Goal: Task Accomplishment & Management: Manage account settings

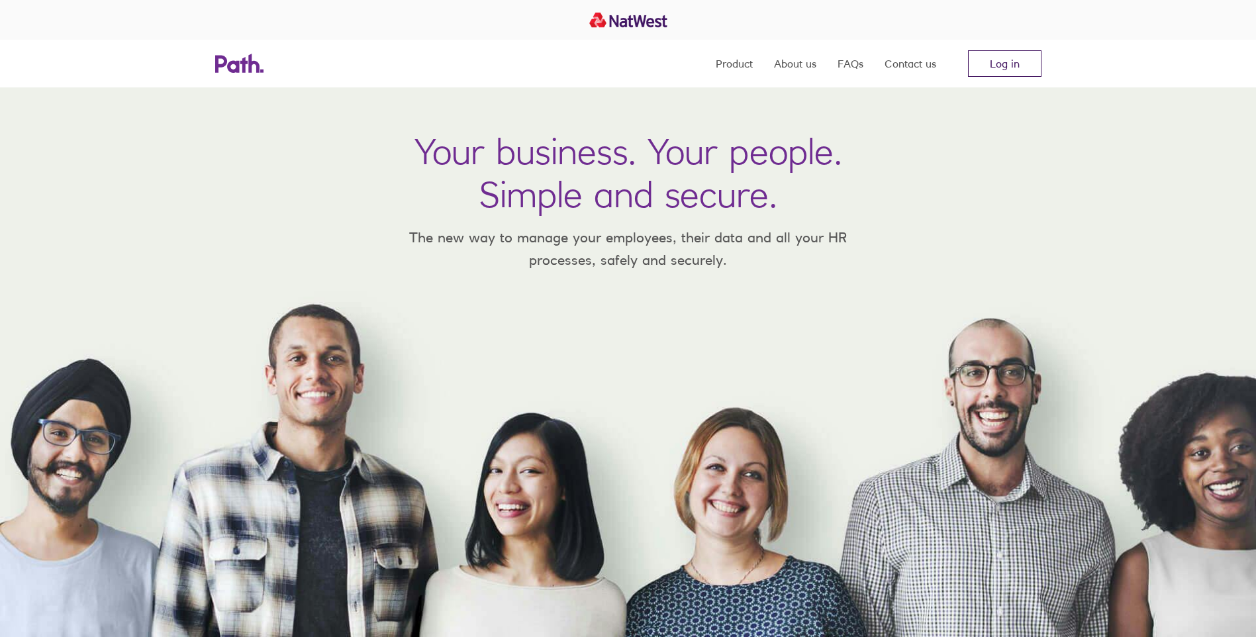
click at [1024, 66] on link "Log in" at bounding box center [1005, 63] width 74 height 26
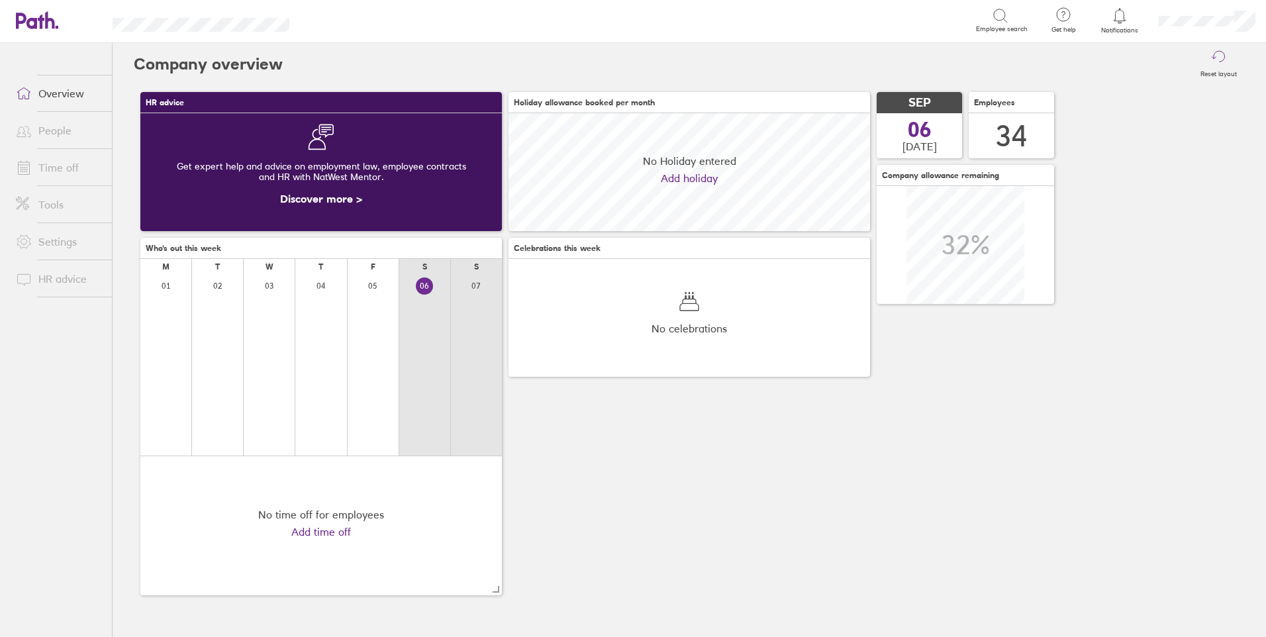
scroll to position [118, 362]
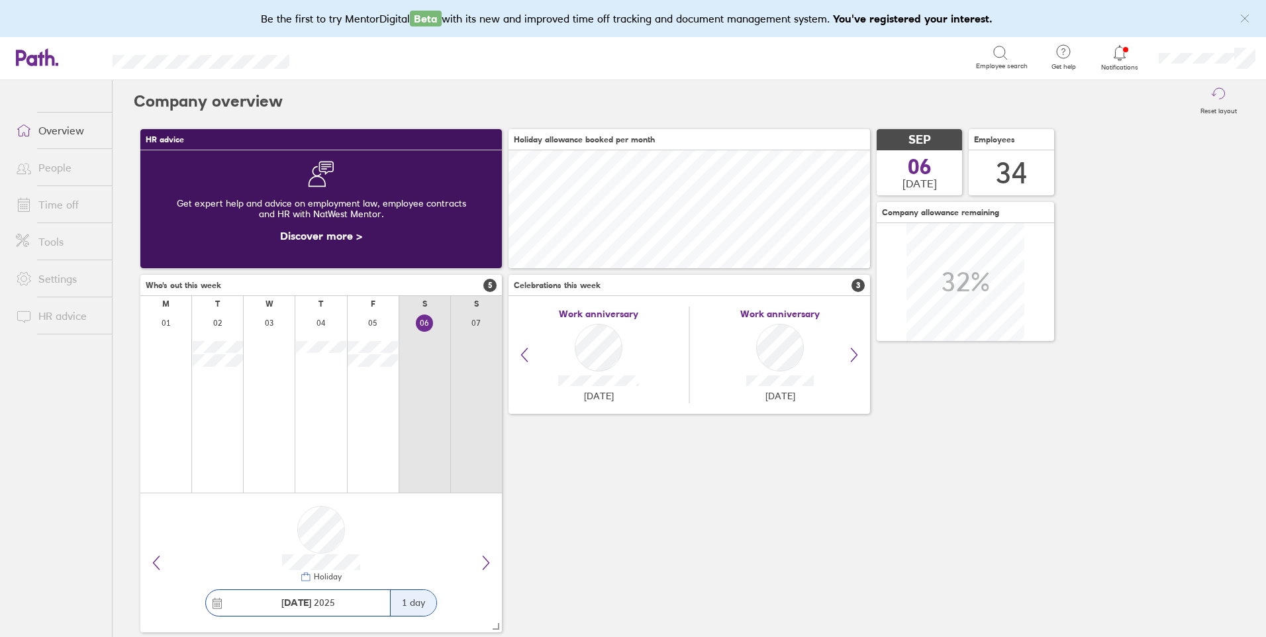
click at [62, 205] on link "Time off" at bounding box center [58, 204] width 107 height 26
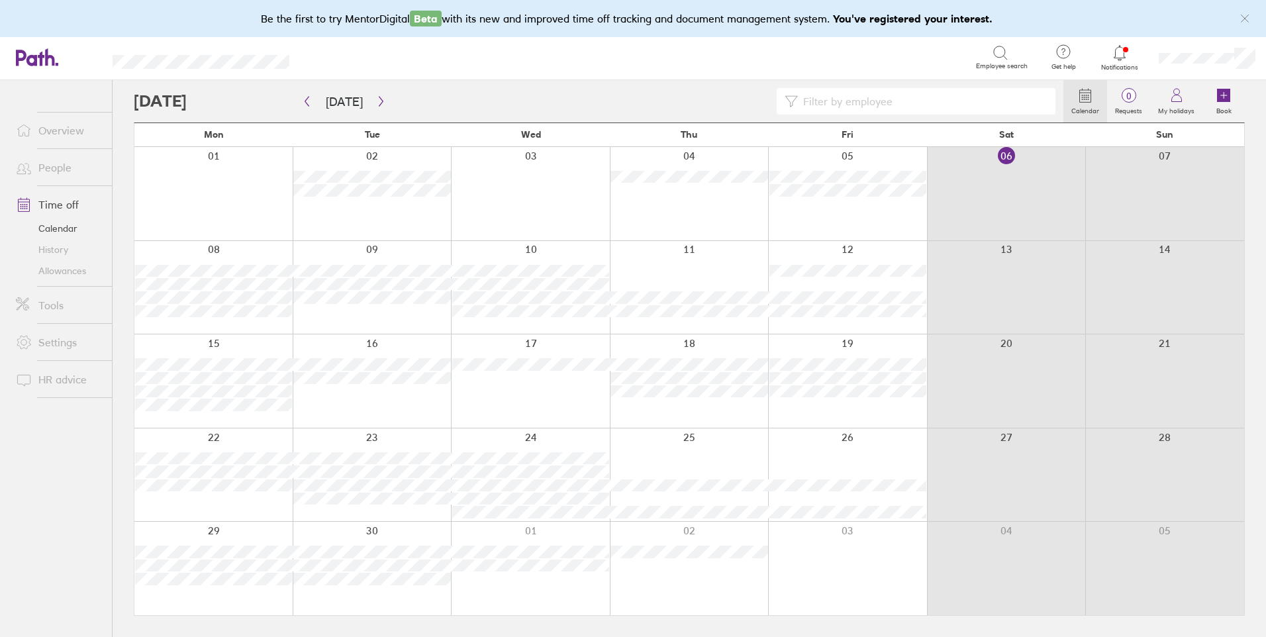
click at [820, 101] on input at bounding box center [923, 101] width 250 height 25
click at [1224, 107] on label "Book" at bounding box center [1224, 109] width 31 height 12
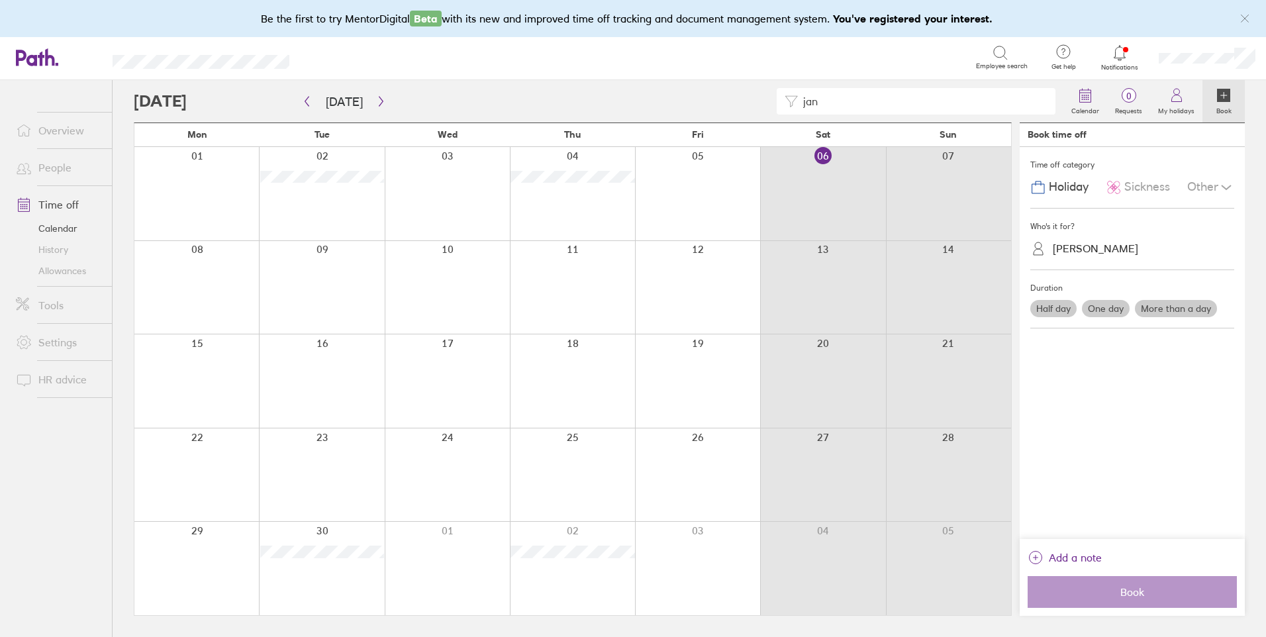
click at [857, 105] on input "jan" at bounding box center [923, 101] width 250 height 25
type input "j"
click at [1087, 249] on div "[PERSON_NAME]" at bounding box center [1095, 248] width 85 height 13
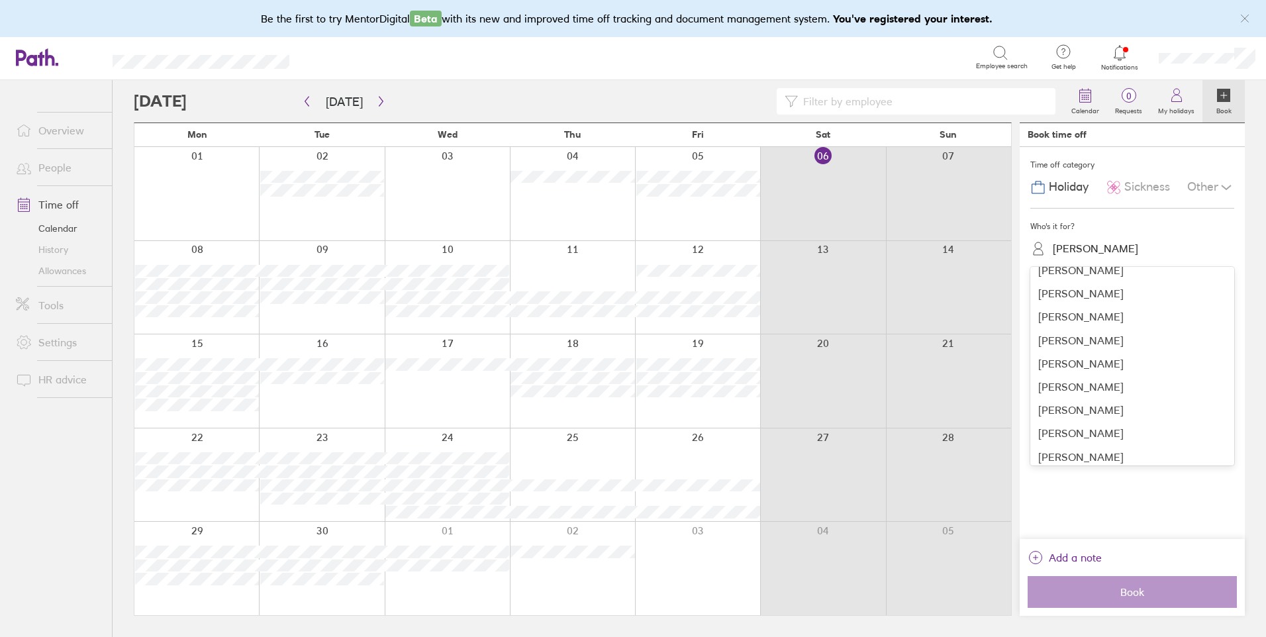
scroll to position [347, 0]
click at [1142, 375] on div "[PERSON_NAME]" at bounding box center [1132, 376] width 204 height 23
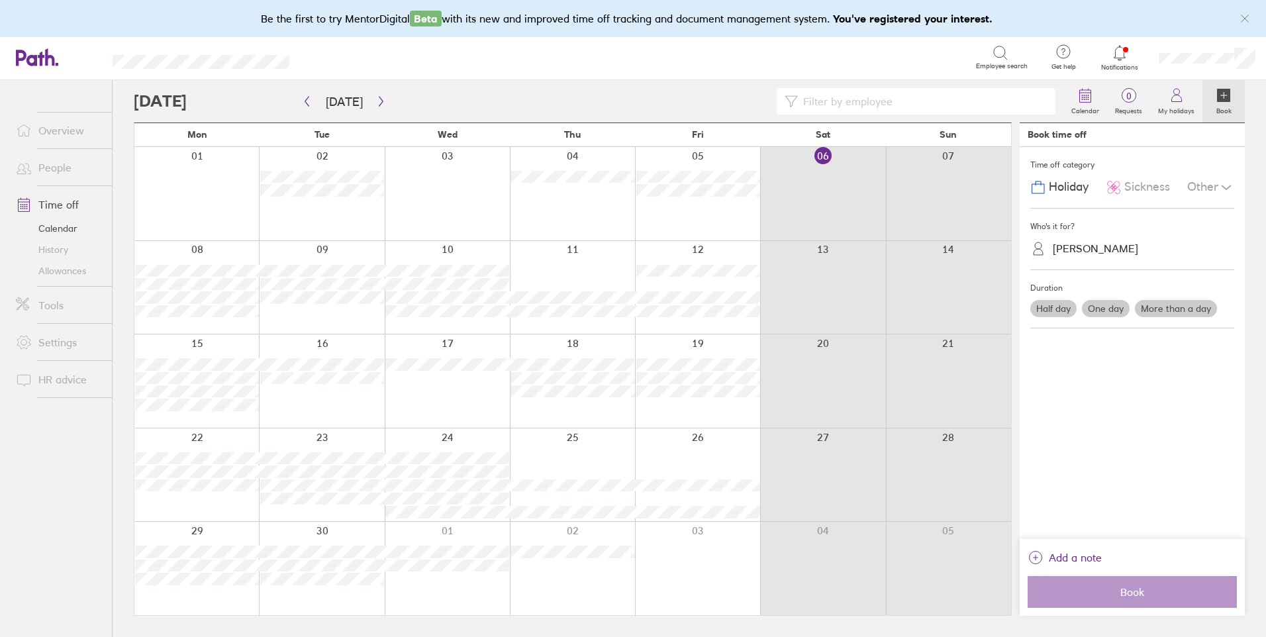
click at [1109, 304] on label "One day" at bounding box center [1106, 308] width 48 height 17
click at [0, 0] on input "One day" at bounding box center [0, 0] width 0 height 0
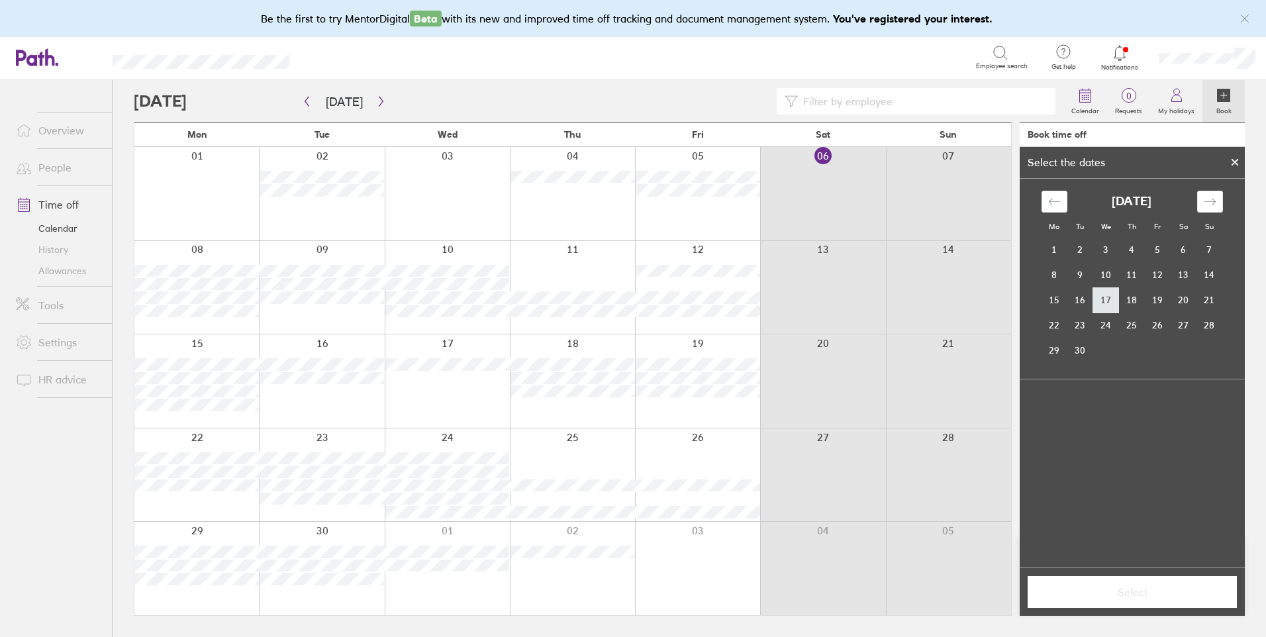
click at [1109, 299] on td "17" at bounding box center [1106, 299] width 26 height 25
click at [1135, 587] on span "Select" at bounding box center [1132, 592] width 191 height 12
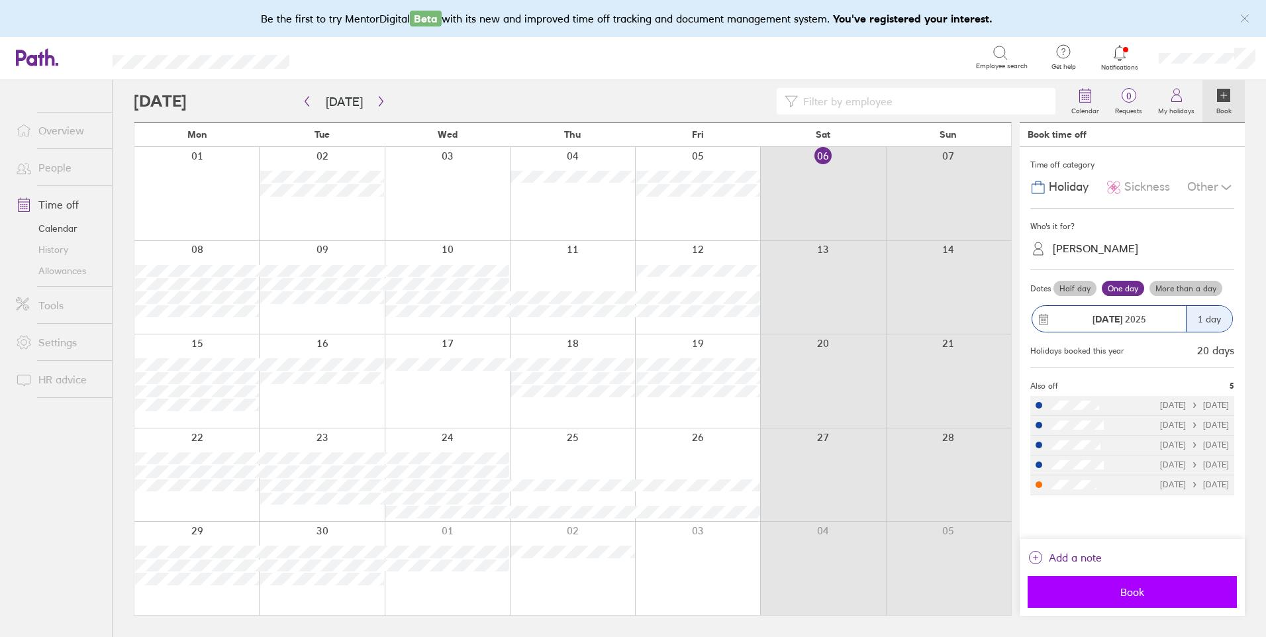
click at [1134, 601] on button "Book" at bounding box center [1132, 592] width 209 height 32
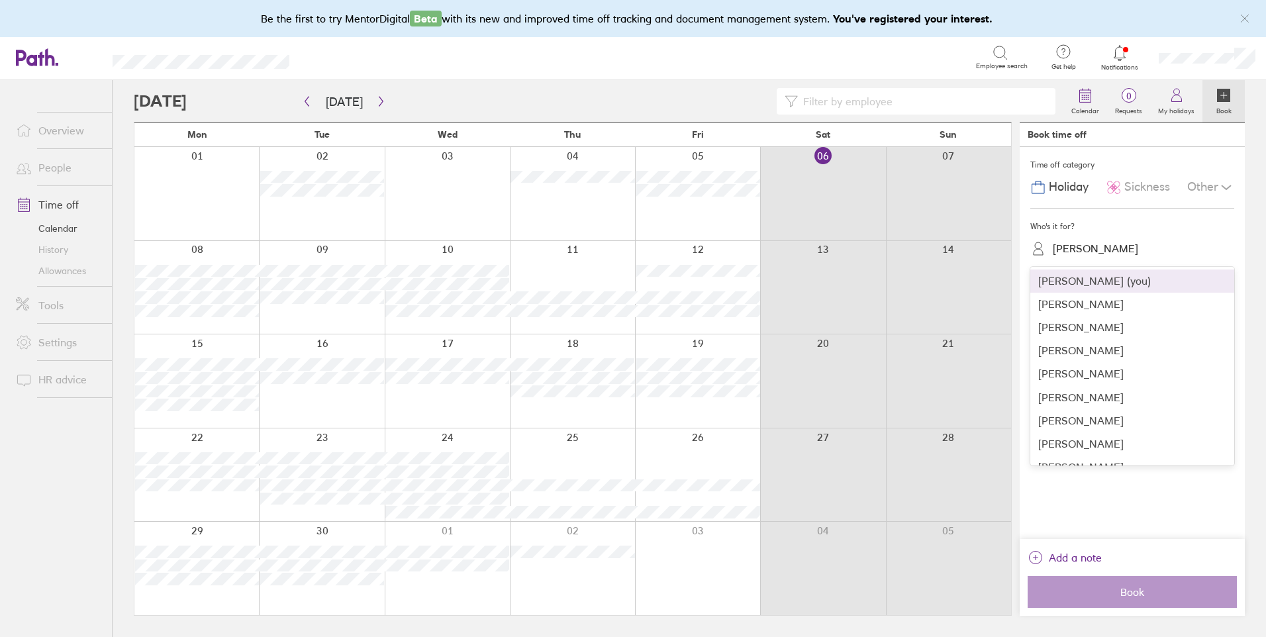
click at [1077, 248] on div "[PERSON_NAME]" at bounding box center [1095, 248] width 85 height 13
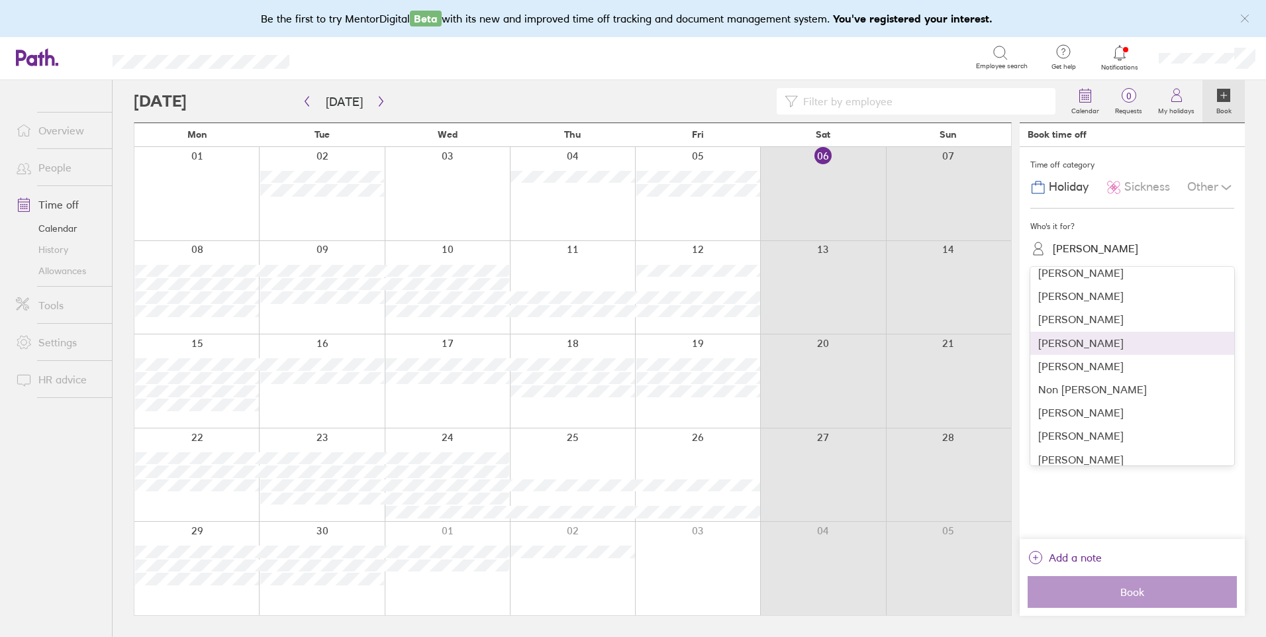
click at [1055, 337] on div "[PERSON_NAME]" at bounding box center [1132, 343] width 204 height 23
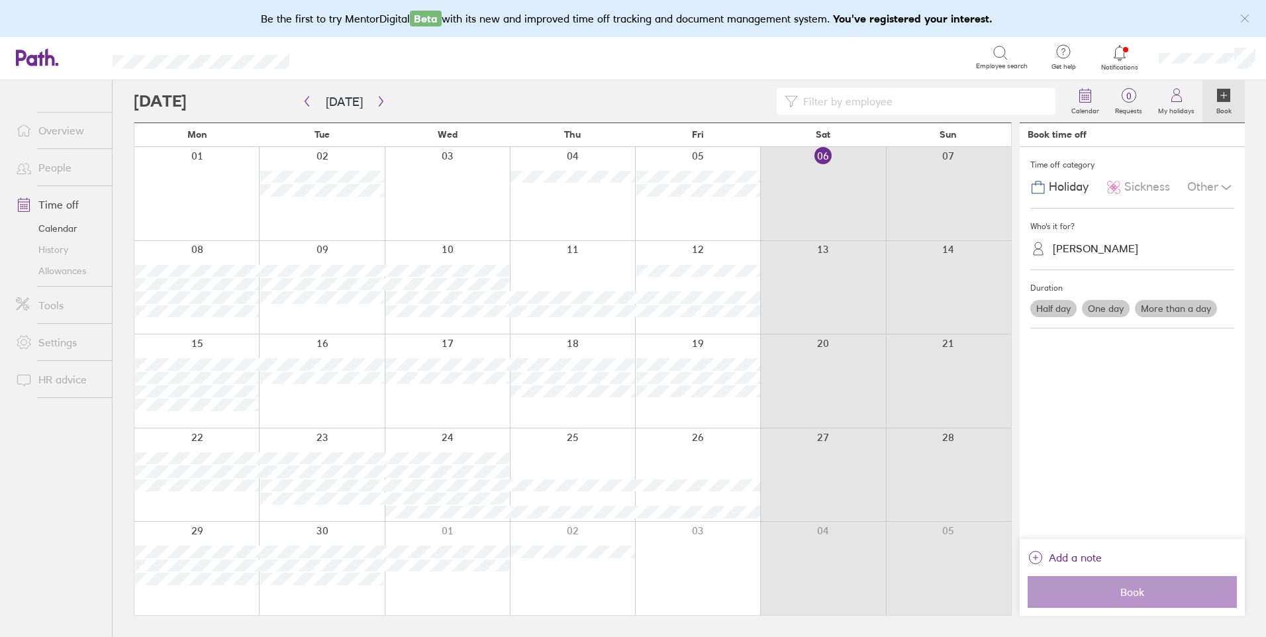
click at [1107, 309] on label "One day" at bounding box center [1106, 308] width 48 height 17
click at [0, 0] on input "One day" at bounding box center [0, 0] width 0 height 0
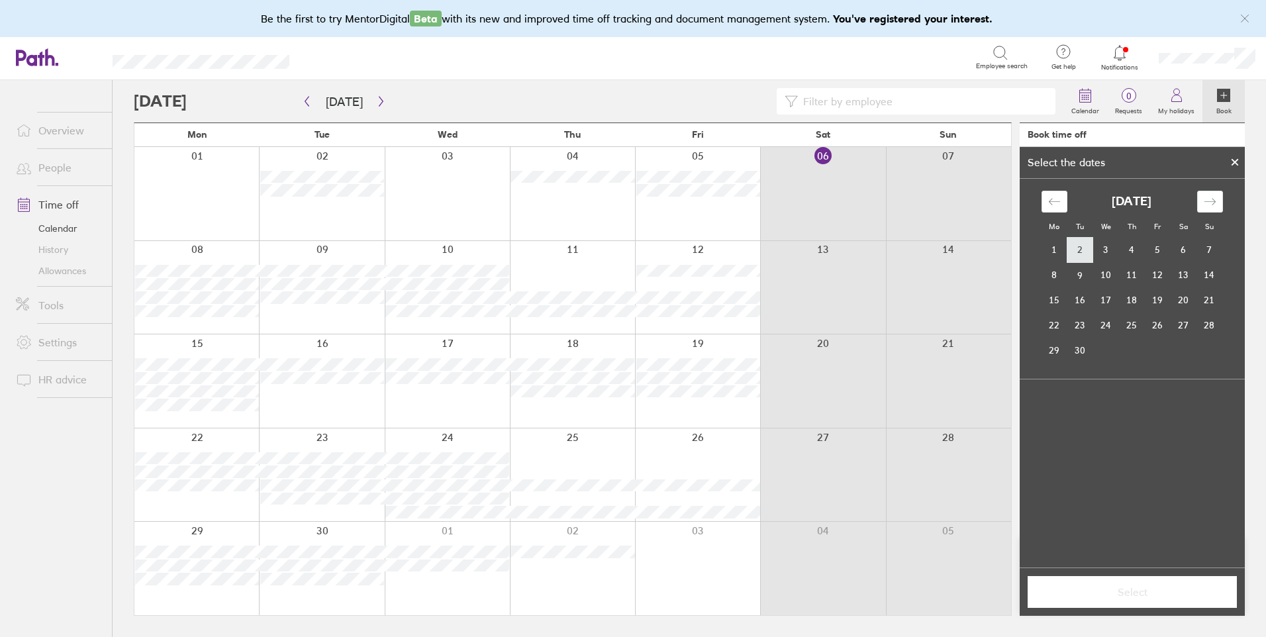
click at [1090, 252] on td "2" at bounding box center [1080, 250] width 26 height 25
click at [1148, 582] on button "Select" at bounding box center [1132, 592] width 209 height 32
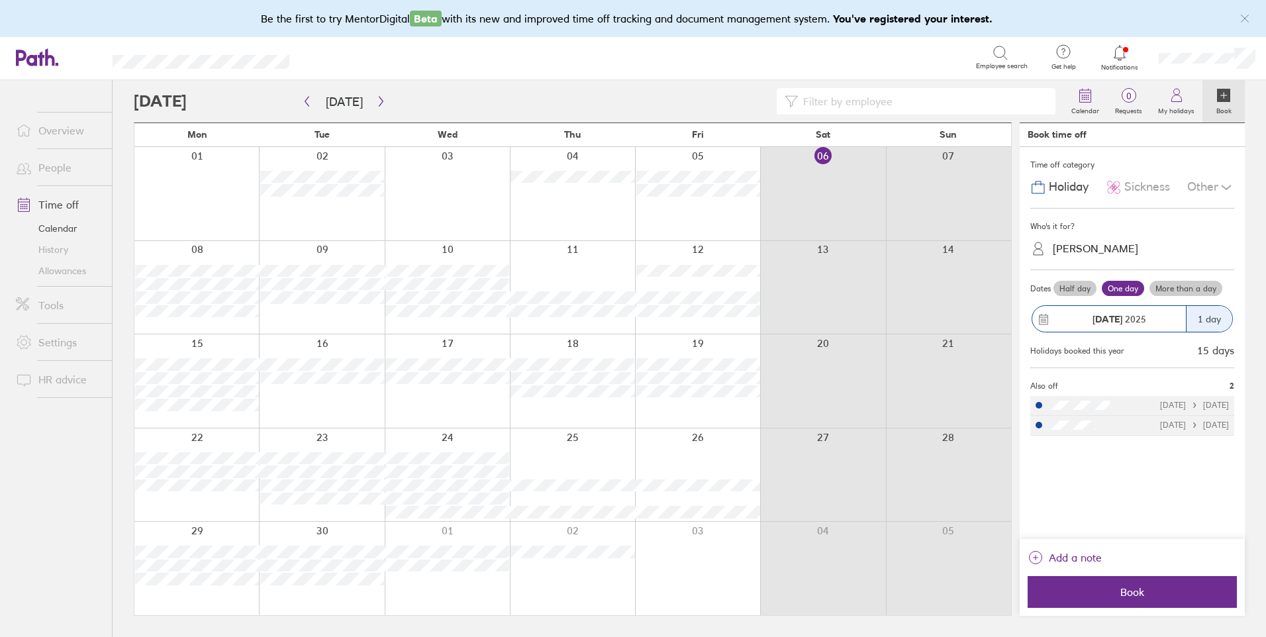
click at [1140, 188] on span "Sickness" at bounding box center [1147, 187] width 46 height 14
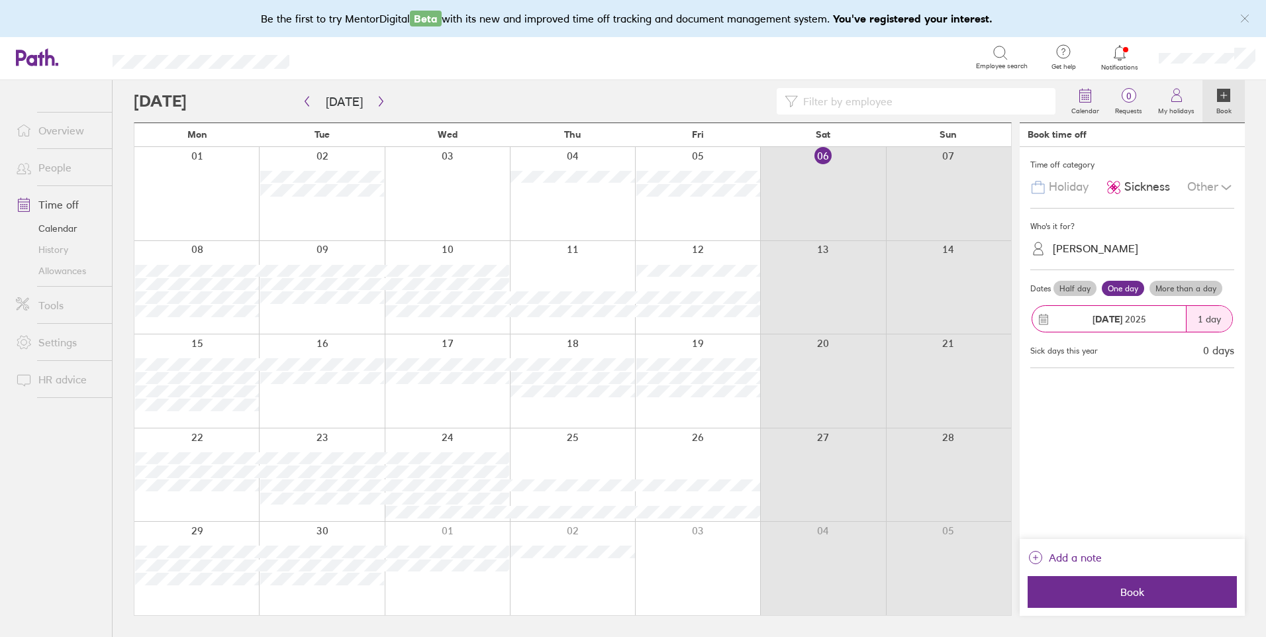
click at [1220, 183] on icon at bounding box center [1226, 187] width 16 height 16
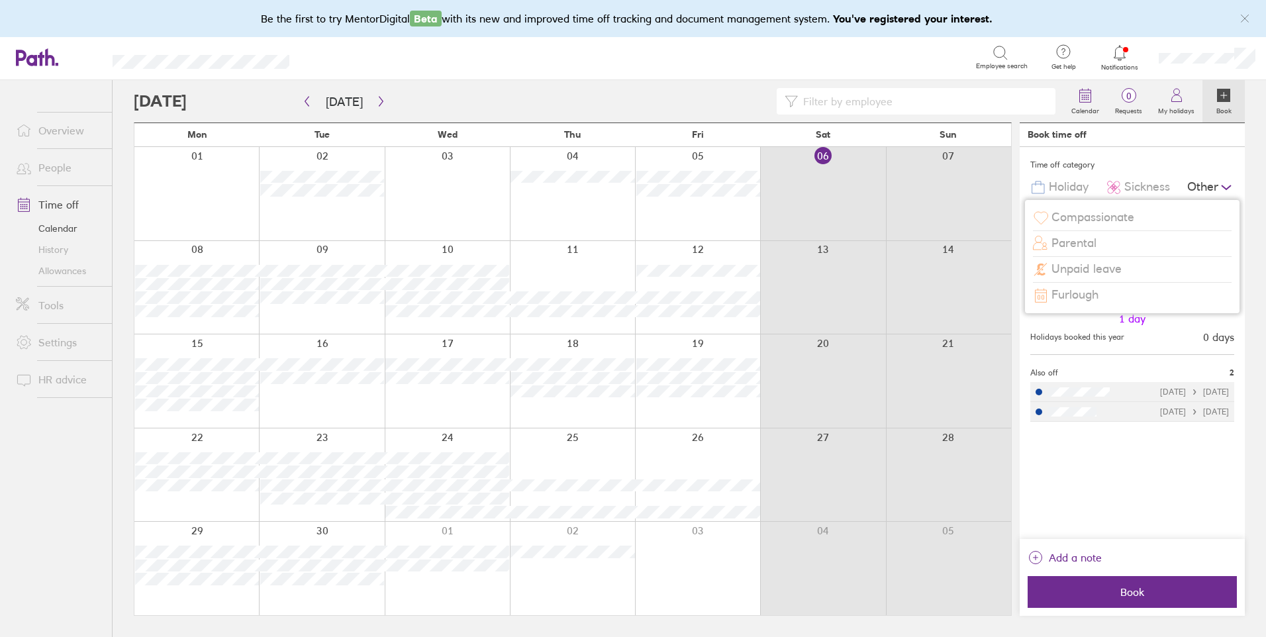
click at [1086, 219] on span "Compassionate" at bounding box center [1093, 218] width 83 height 14
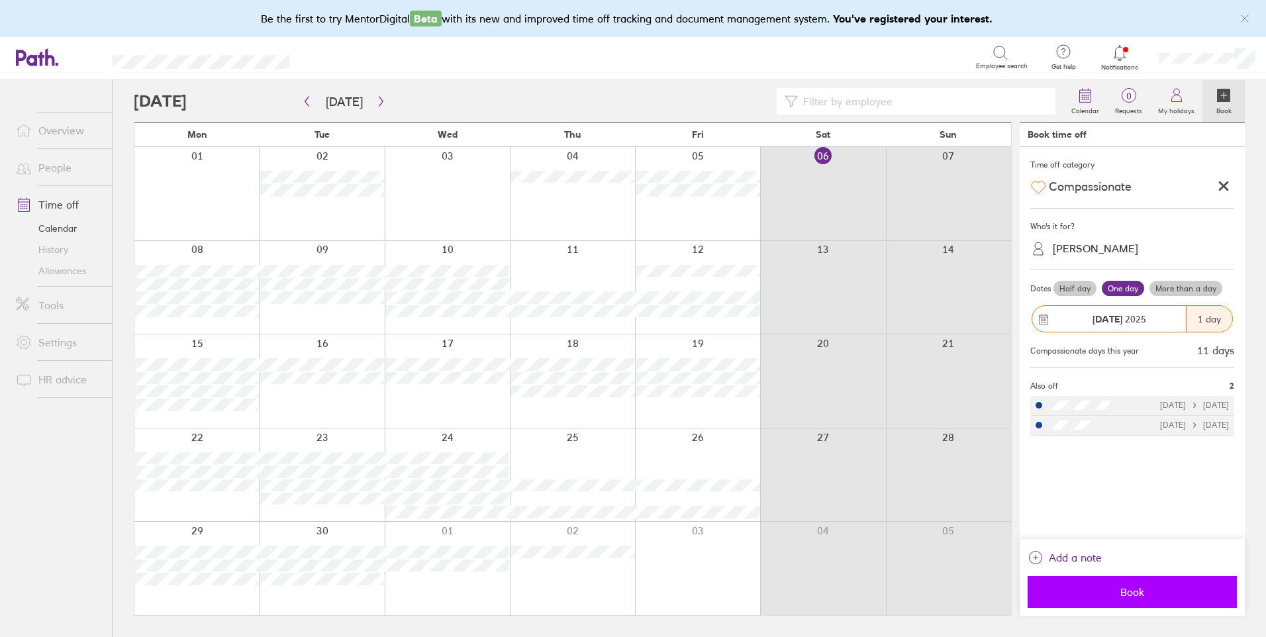
click at [1129, 591] on span "Book" at bounding box center [1132, 592] width 191 height 12
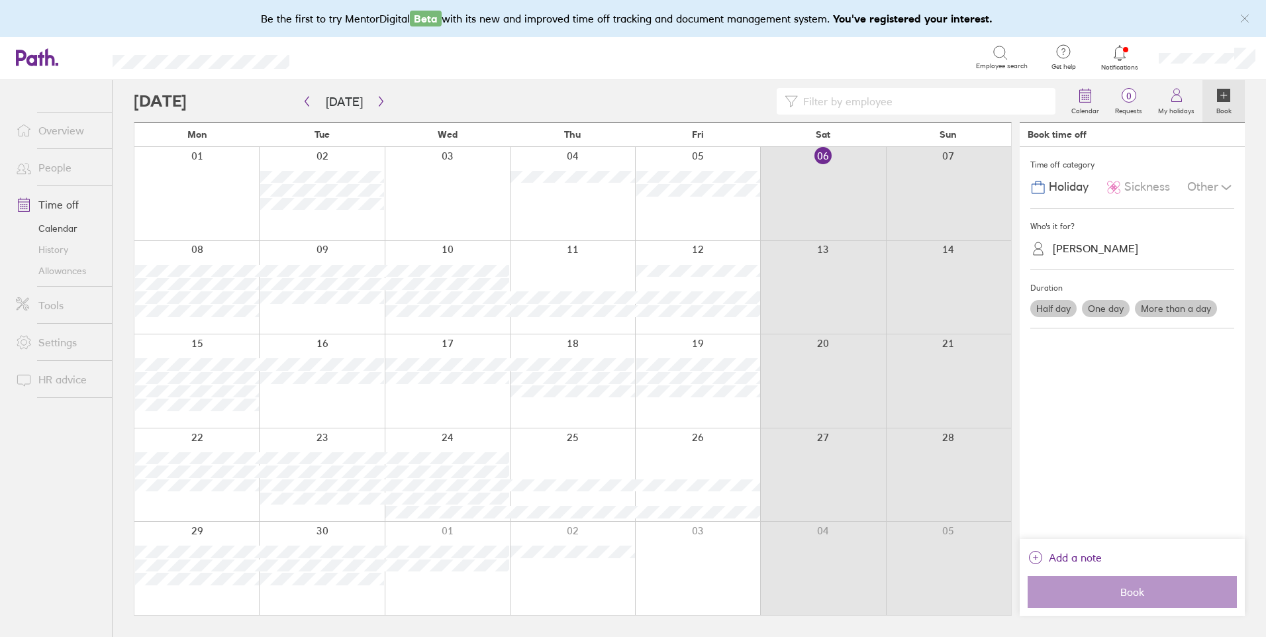
click at [1183, 310] on label "More than a day" at bounding box center [1176, 308] width 82 height 17
click at [0, 0] on input "More than a day" at bounding box center [0, 0] width 0 height 0
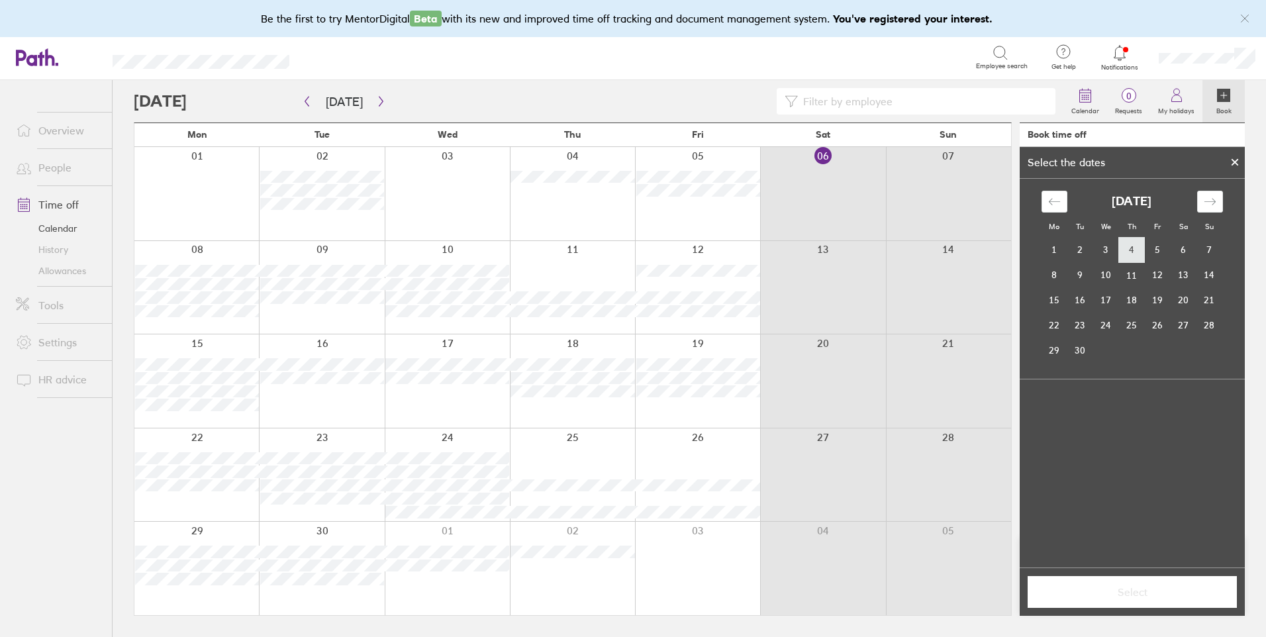
click at [1122, 254] on td "4" at bounding box center [1132, 250] width 26 height 25
click at [1152, 251] on td "5" at bounding box center [1158, 249] width 26 height 25
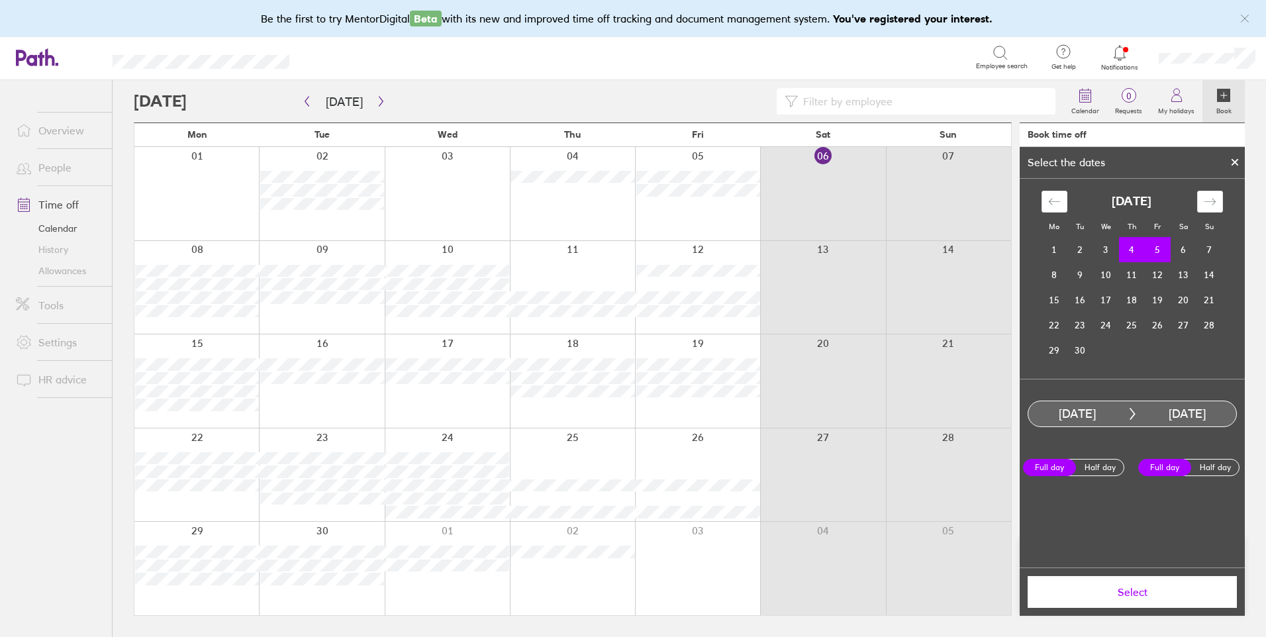
click at [1148, 603] on button "Select" at bounding box center [1132, 592] width 209 height 32
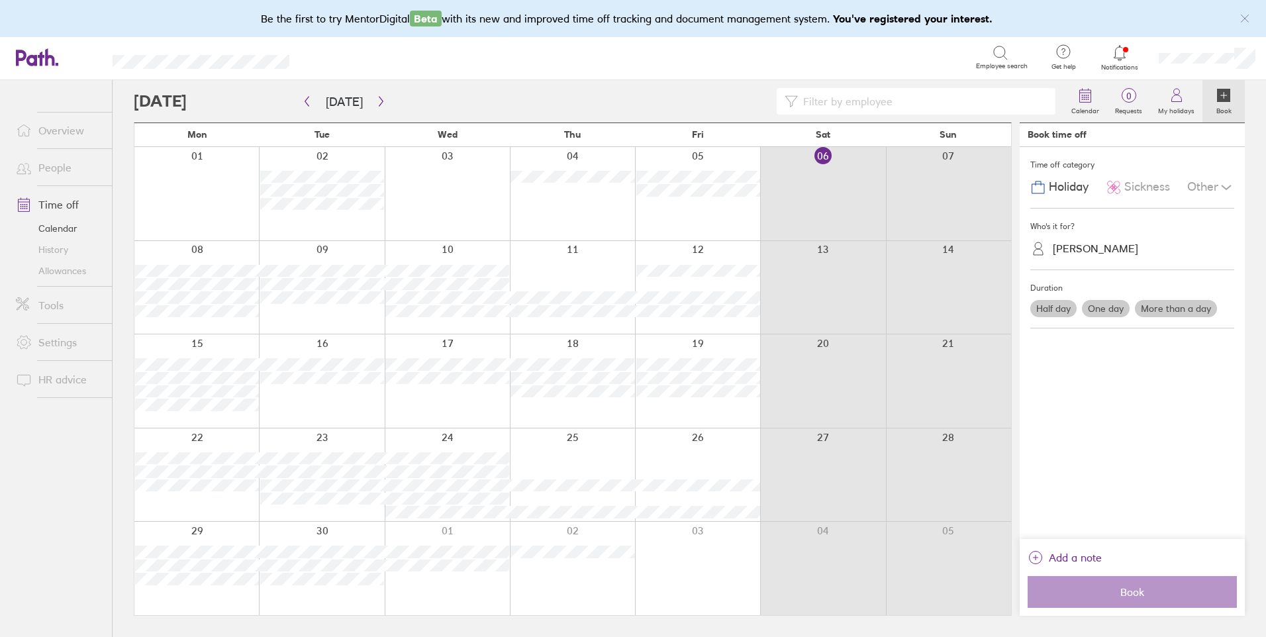
click at [1223, 187] on icon at bounding box center [1226, 187] width 16 height 16
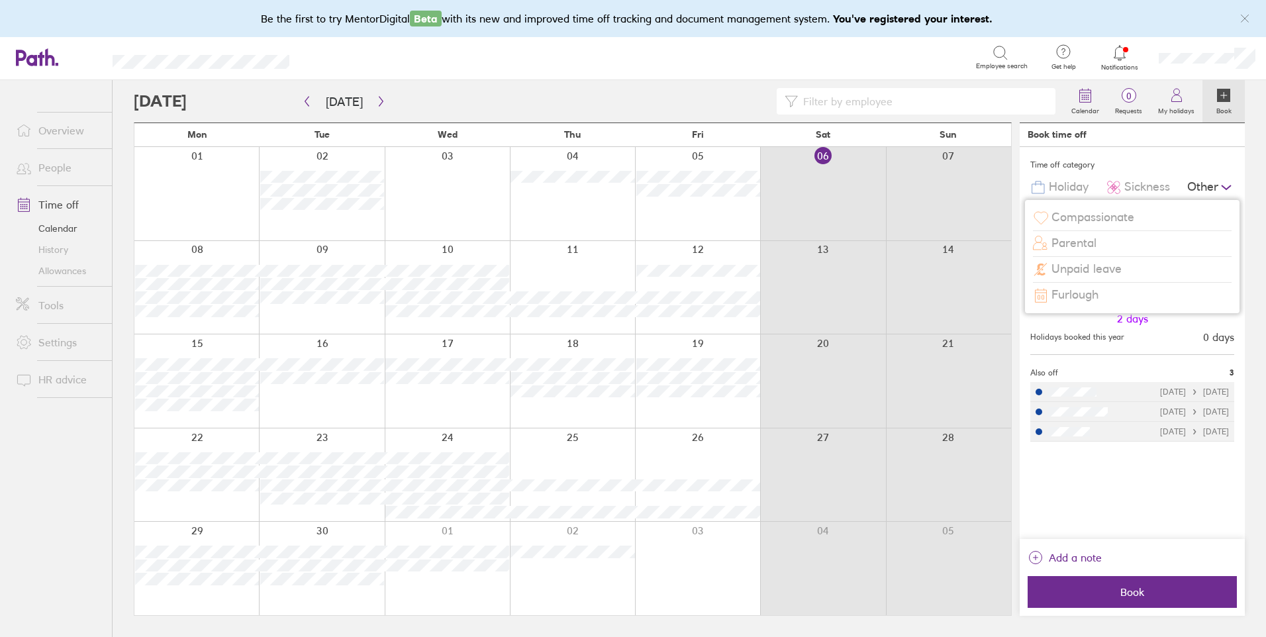
click at [1128, 219] on span "Compassionate" at bounding box center [1093, 218] width 83 height 14
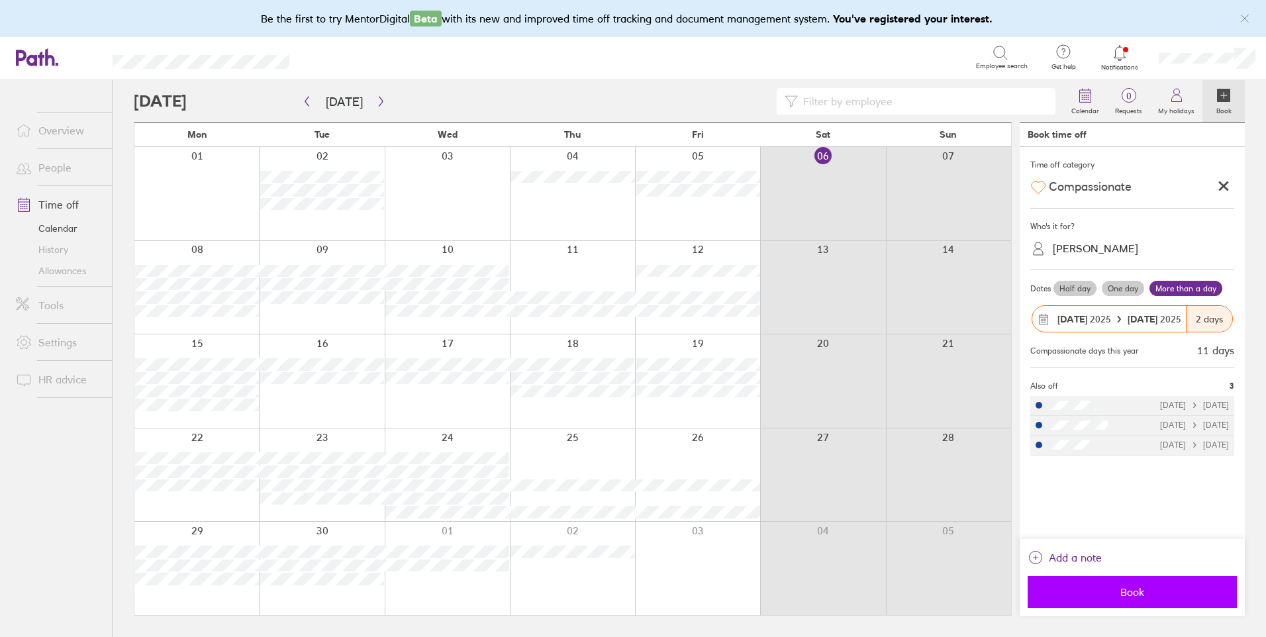
click at [1122, 601] on button "Book" at bounding box center [1132, 592] width 209 height 32
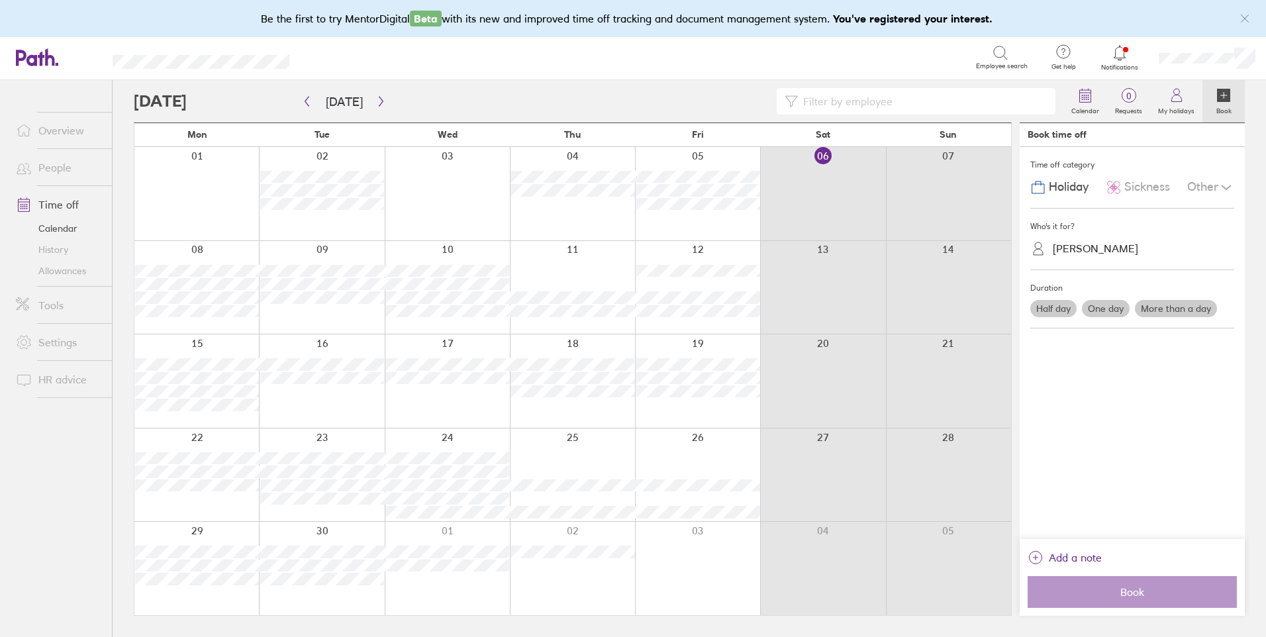
click at [1173, 307] on label "More than a day" at bounding box center [1176, 308] width 82 height 17
click at [0, 0] on input "More than a day" at bounding box center [0, 0] width 0 height 0
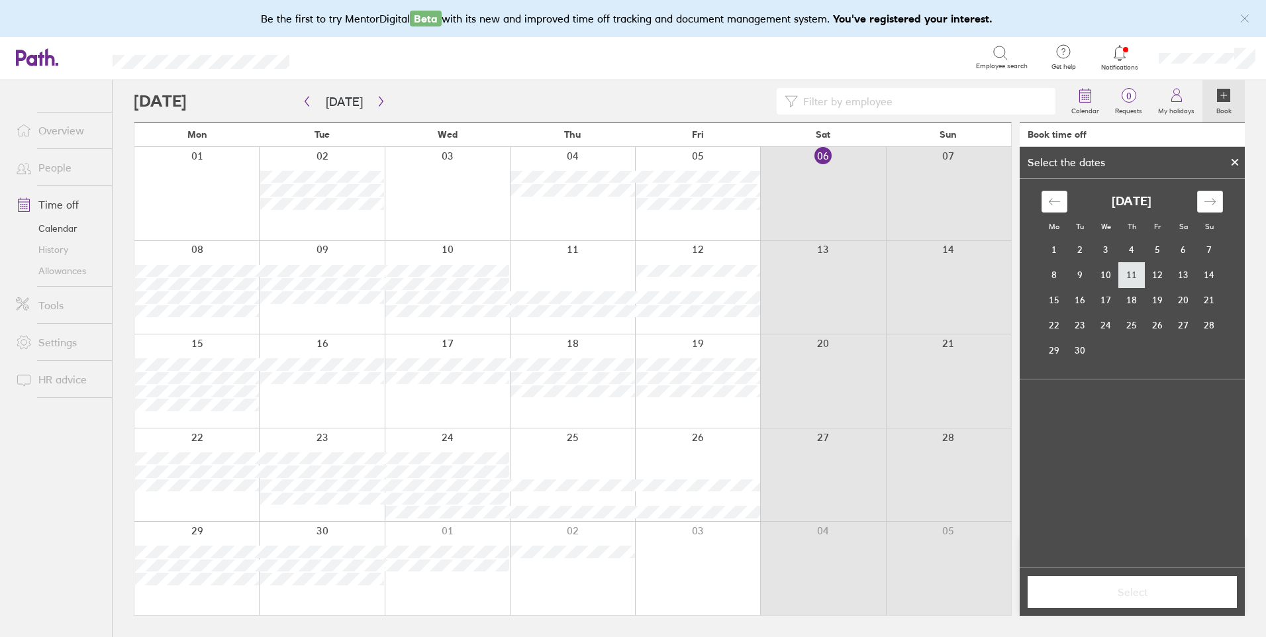
click at [1137, 273] on td "11" at bounding box center [1132, 274] width 26 height 25
click at [1157, 273] on td "12" at bounding box center [1158, 274] width 26 height 25
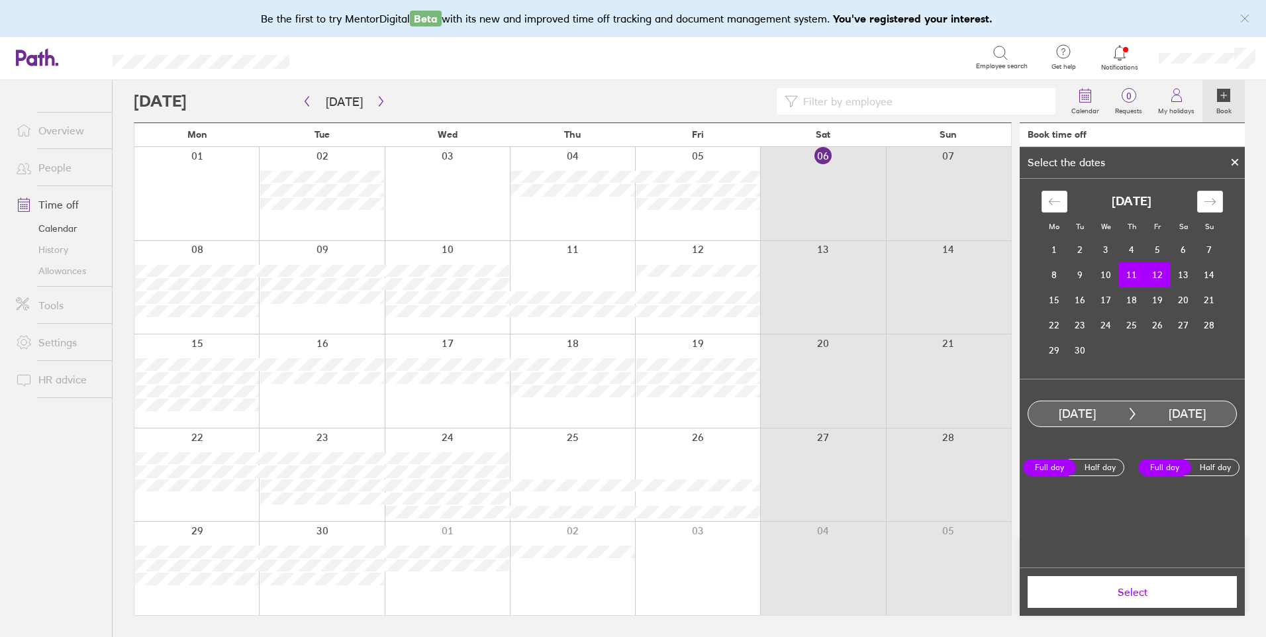
click at [1111, 585] on button "Select" at bounding box center [1132, 592] width 209 height 32
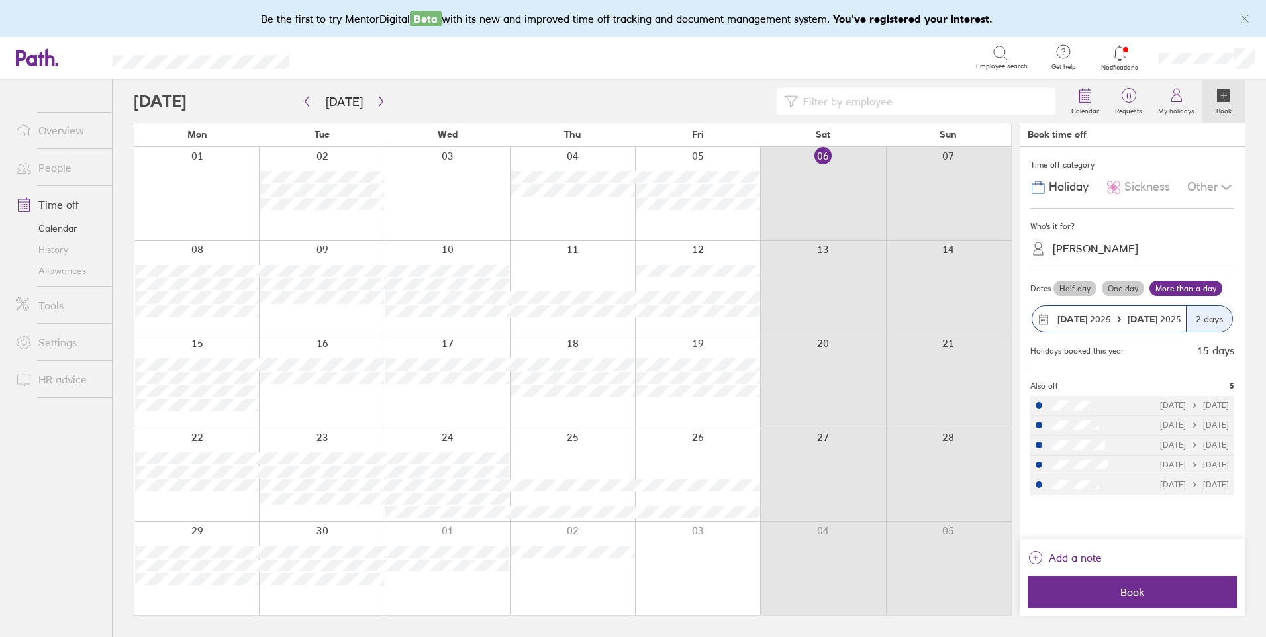
click at [1206, 186] on div "Other" at bounding box center [1210, 187] width 47 height 25
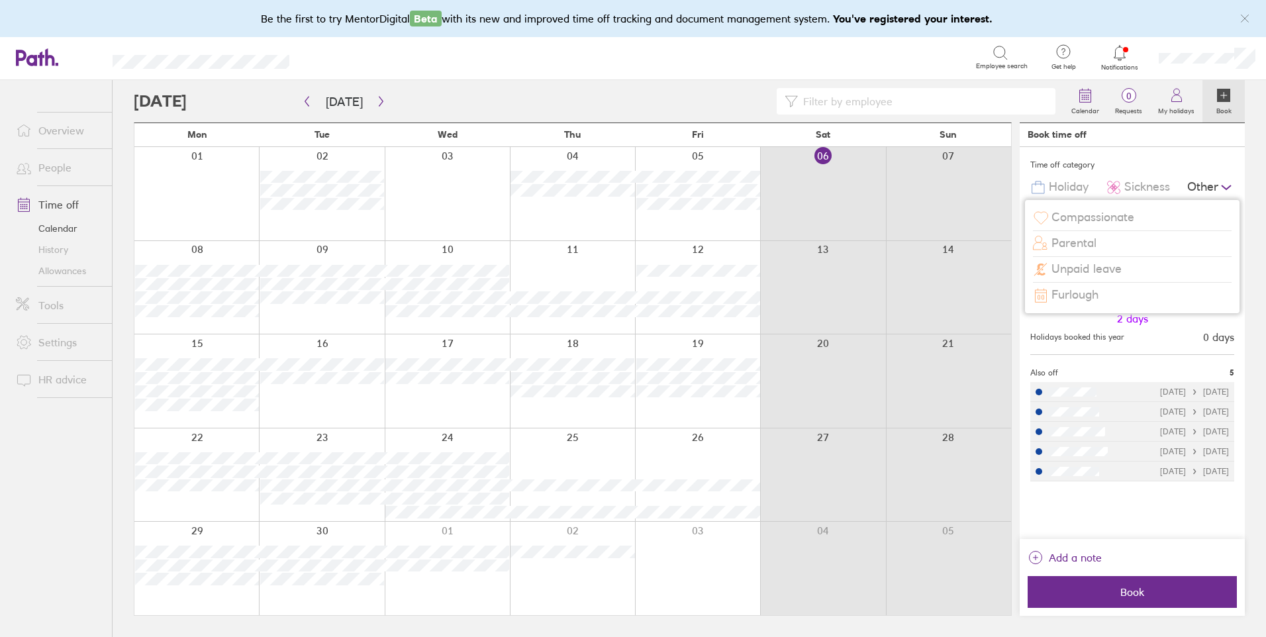
click at [1115, 215] on span "Compassionate" at bounding box center [1093, 218] width 83 height 14
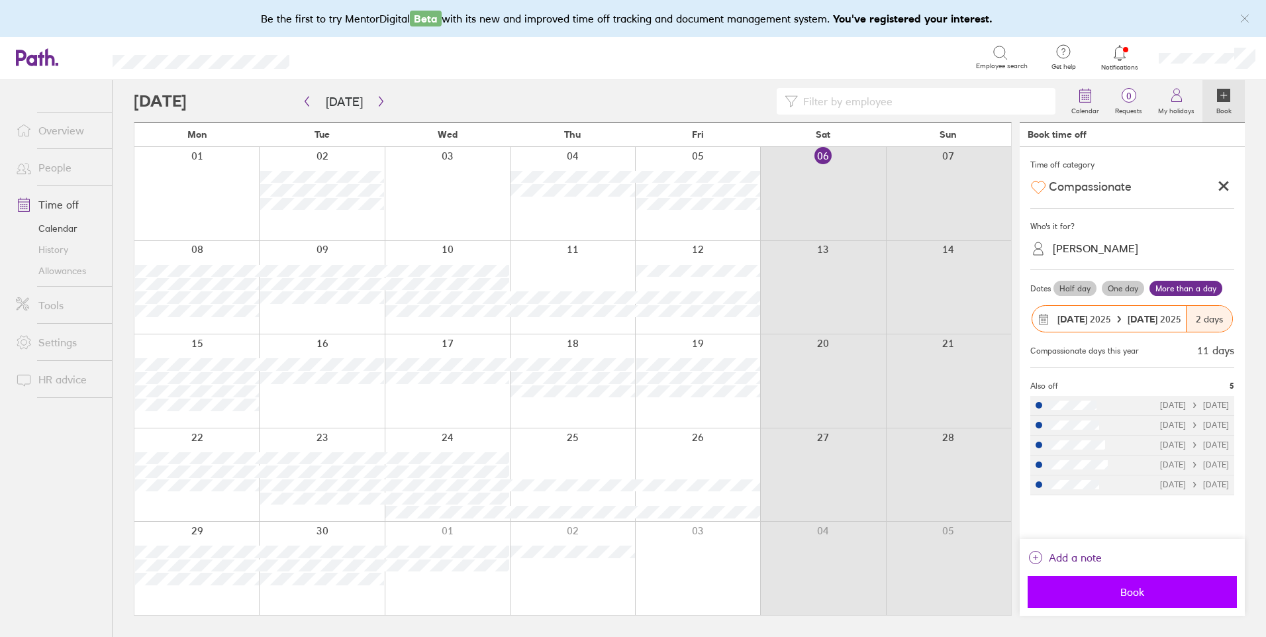
click at [1136, 603] on button "Book" at bounding box center [1132, 592] width 209 height 32
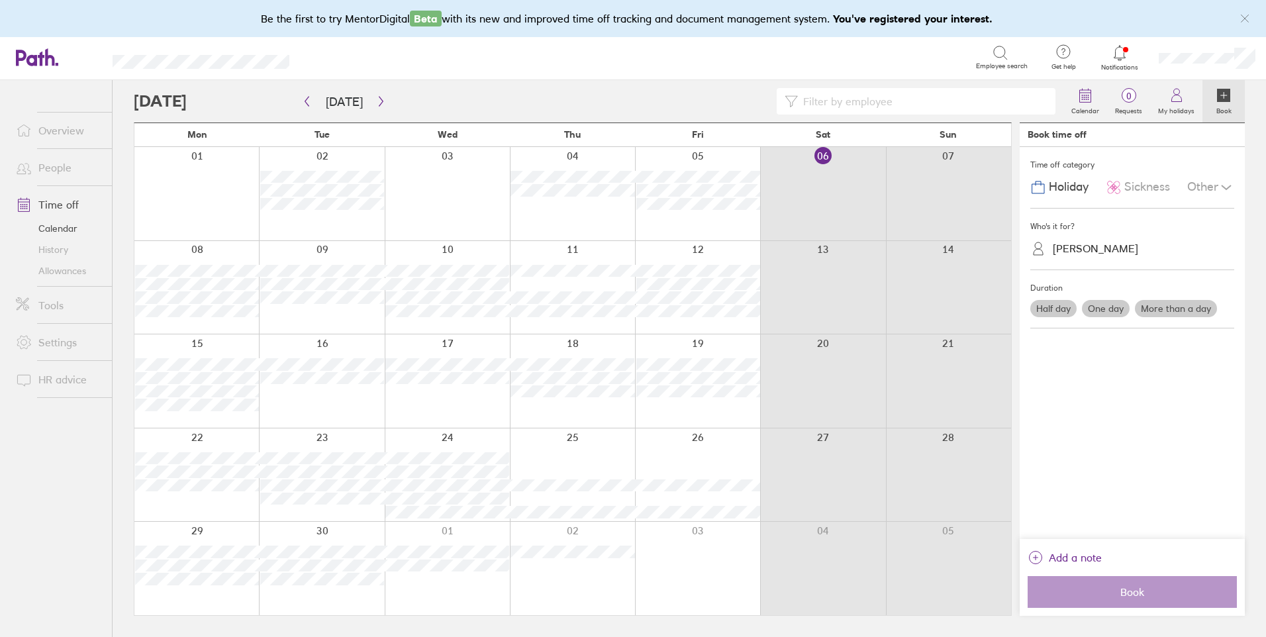
click at [1109, 307] on label "One day" at bounding box center [1106, 308] width 48 height 17
click at [0, 0] on input "One day" at bounding box center [0, 0] width 0 height 0
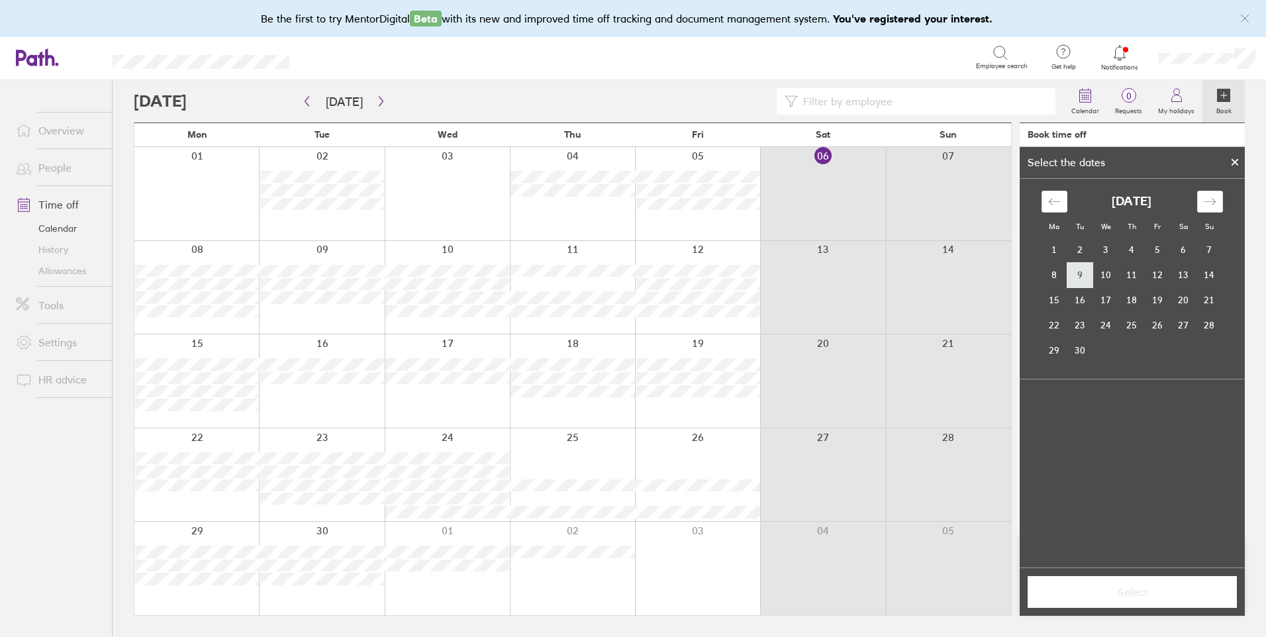
click at [1084, 276] on td "9" at bounding box center [1080, 274] width 26 height 25
click at [1128, 589] on span "Select" at bounding box center [1132, 592] width 191 height 12
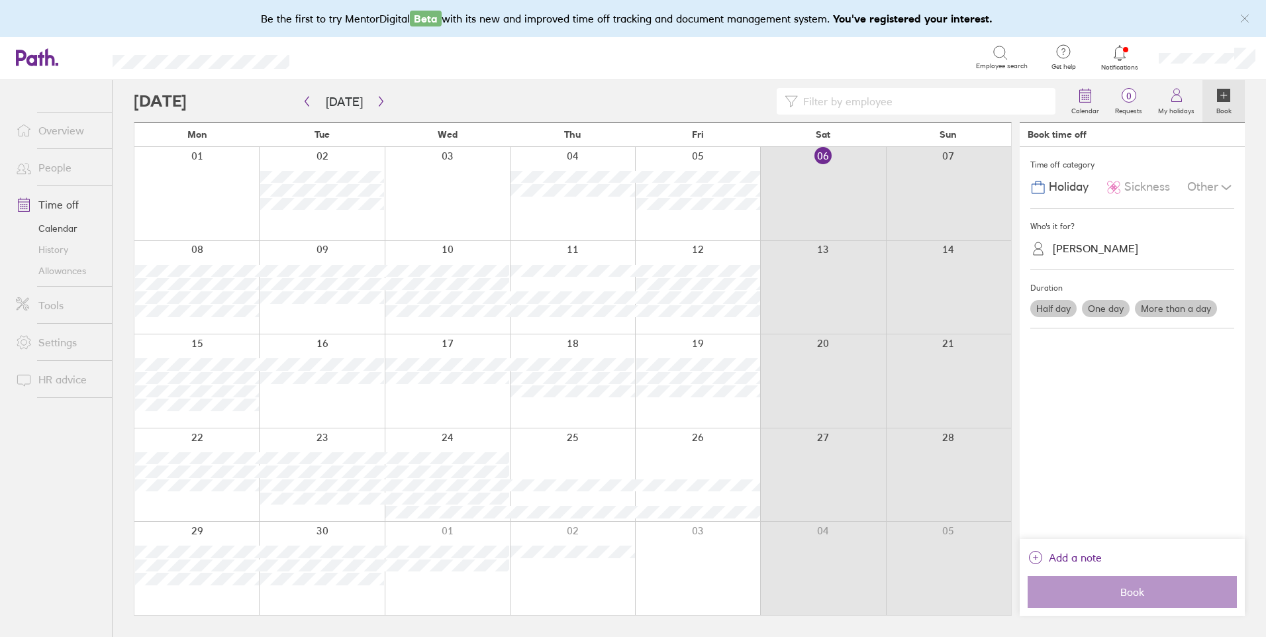
click at [1142, 187] on span "Sickness" at bounding box center [1147, 187] width 46 height 14
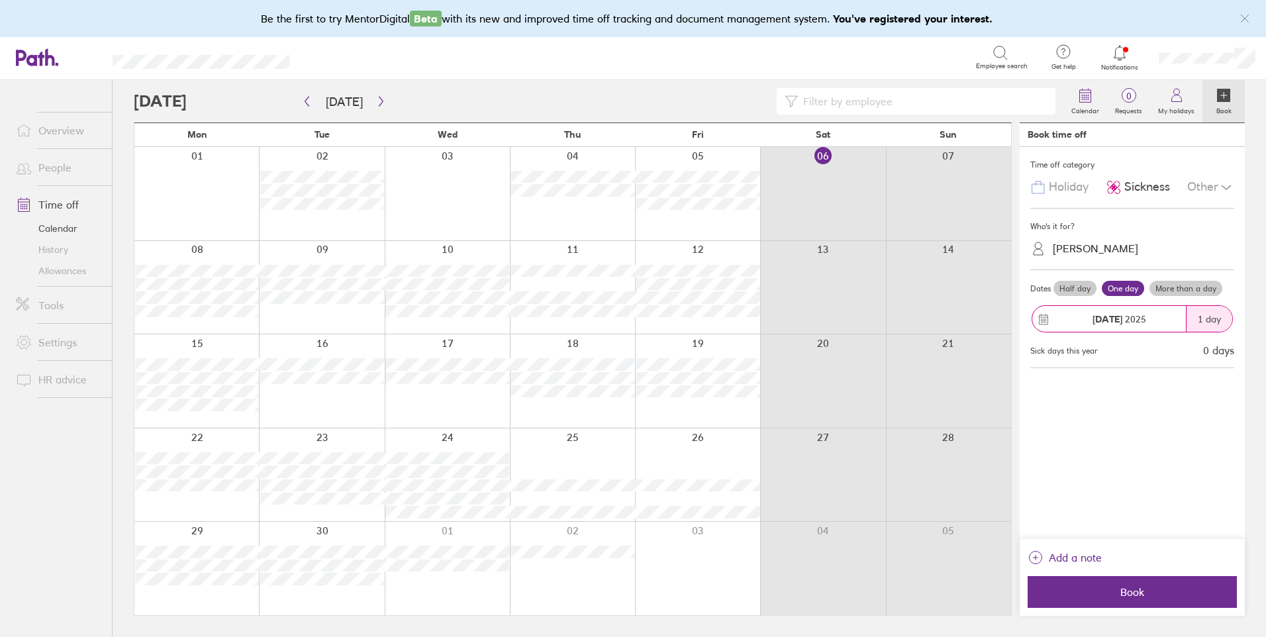
click at [1206, 190] on div "Other" at bounding box center [1210, 187] width 47 height 25
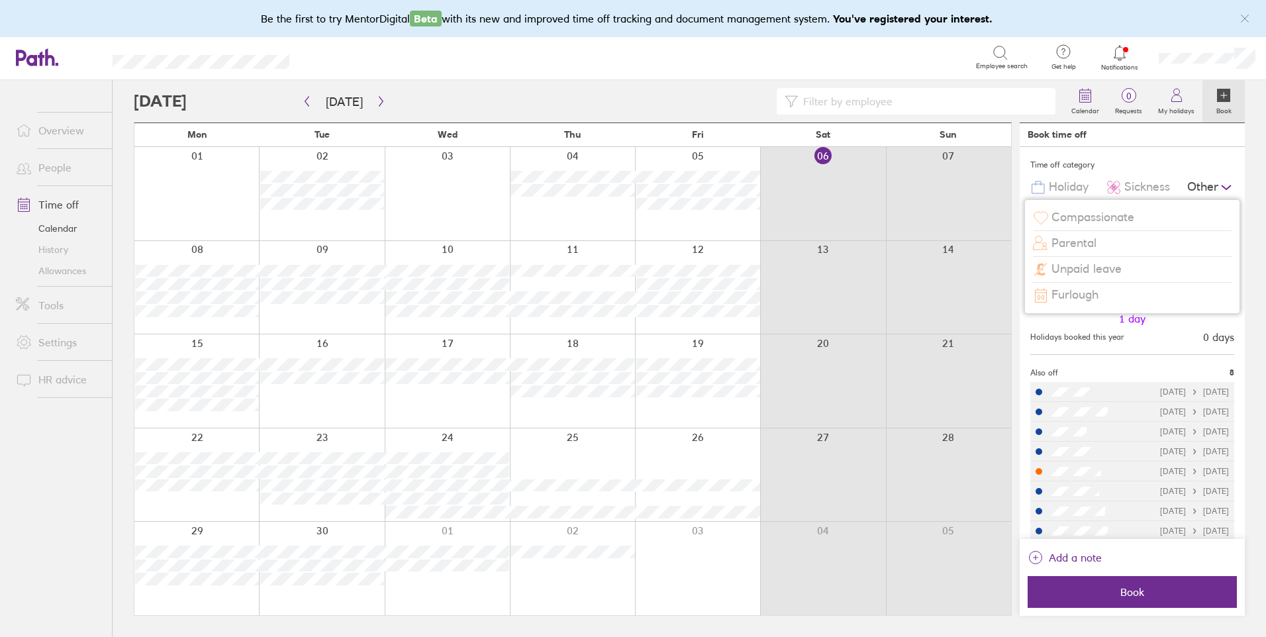
click at [1108, 222] on span "Compassionate" at bounding box center [1093, 218] width 83 height 14
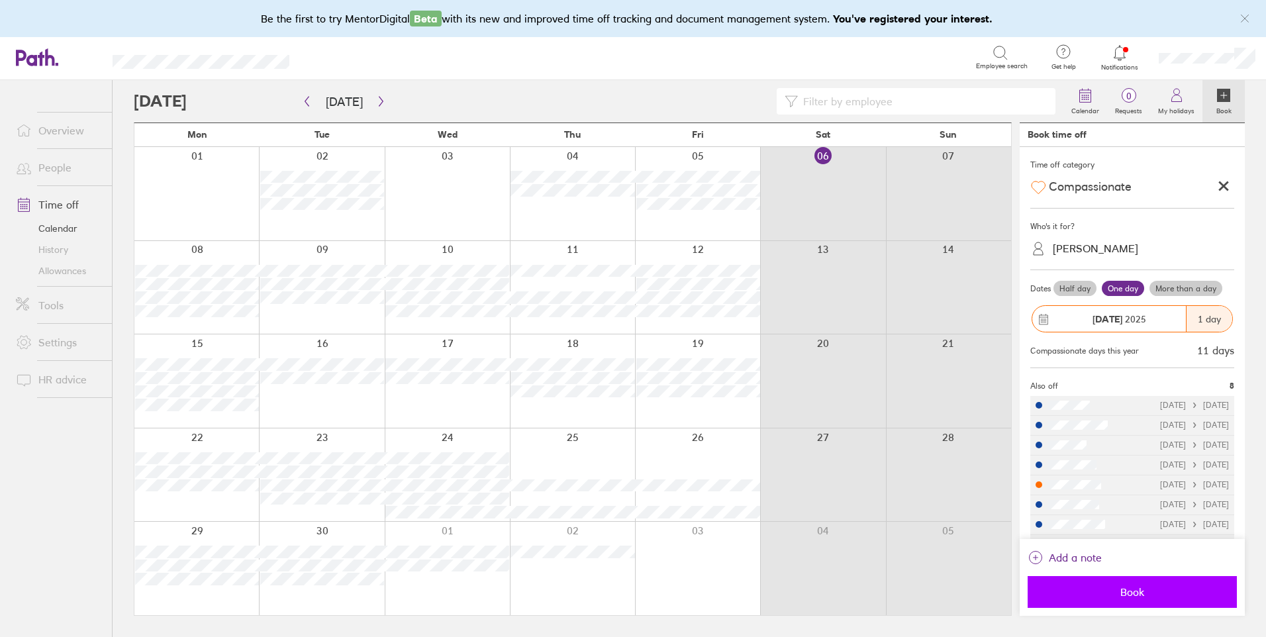
click at [1118, 595] on span "Book" at bounding box center [1132, 592] width 191 height 12
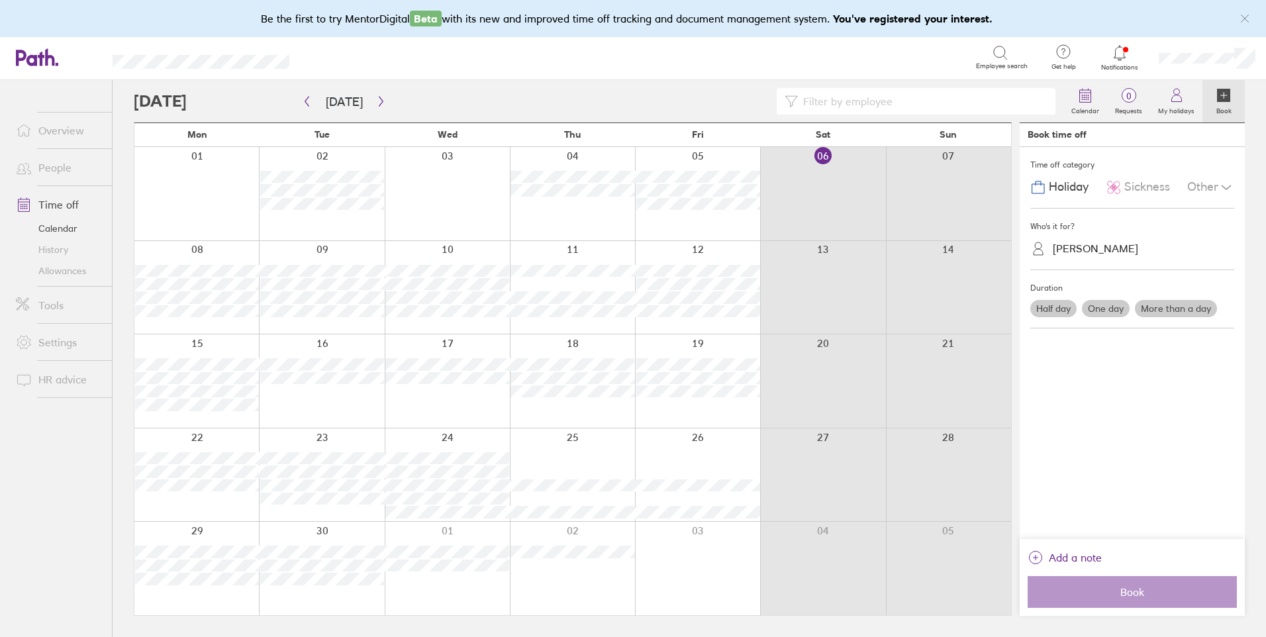
click at [50, 168] on link "People" at bounding box center [58, 167] width 107 height 26
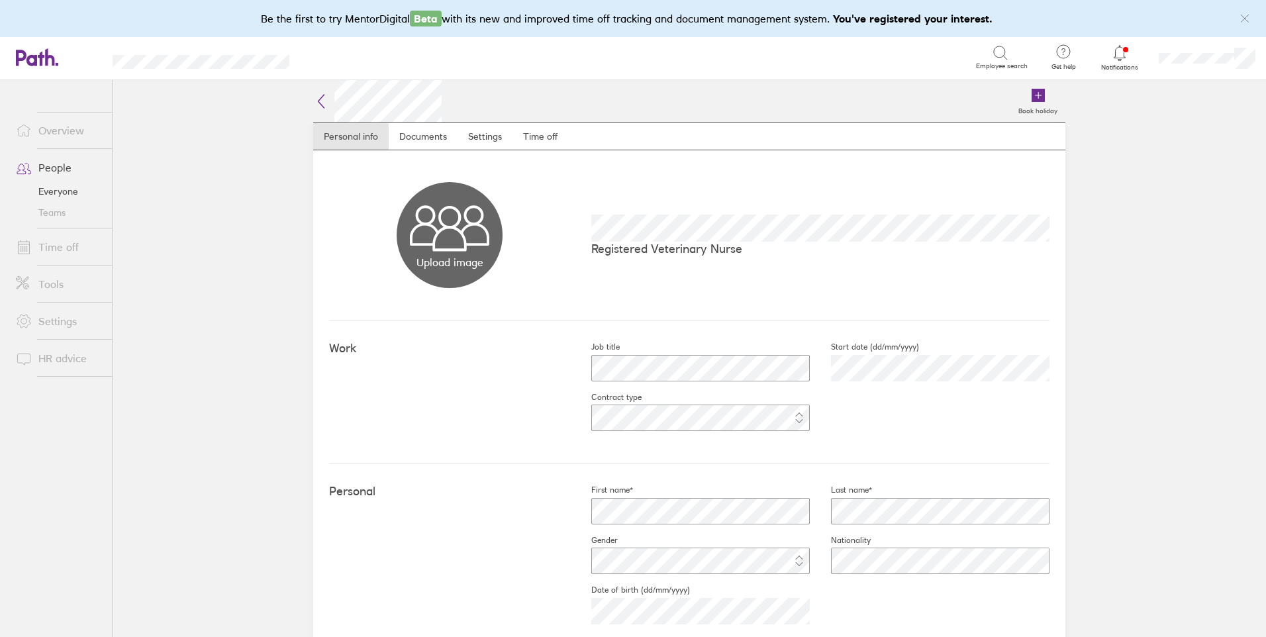
click at [52, 247] on link "Time off" at bounding box center [58, 247] width 107 height 26
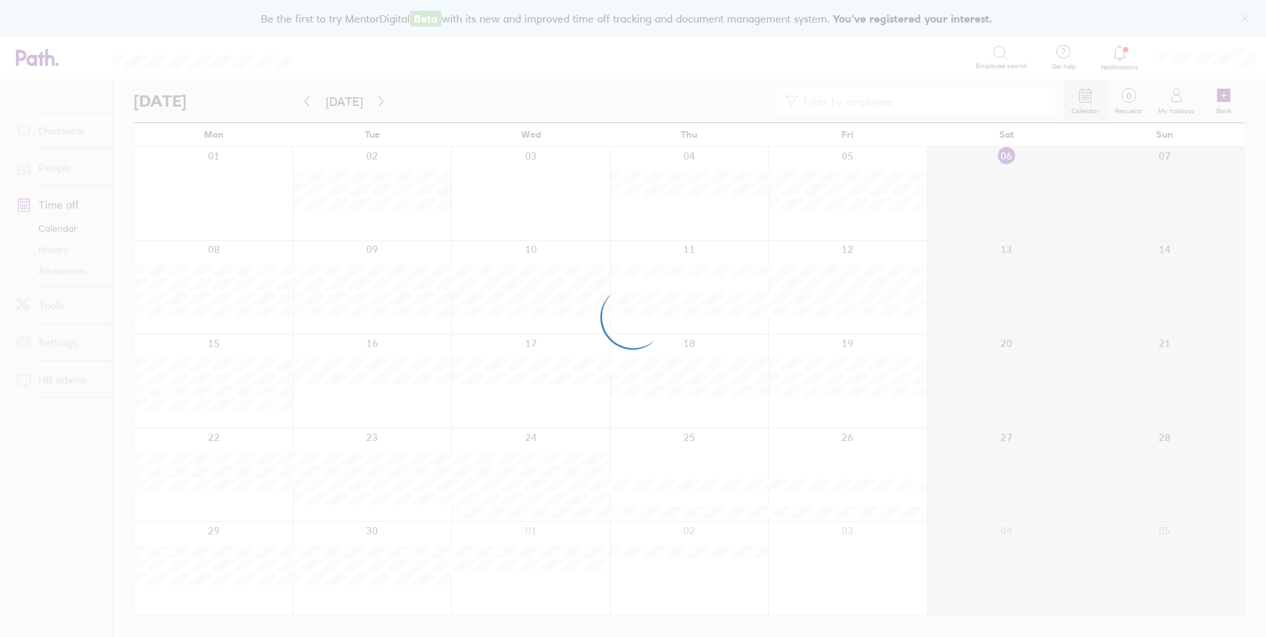
click at [55, 164] on div at bounding box center [633, 318] width 1266 height 637
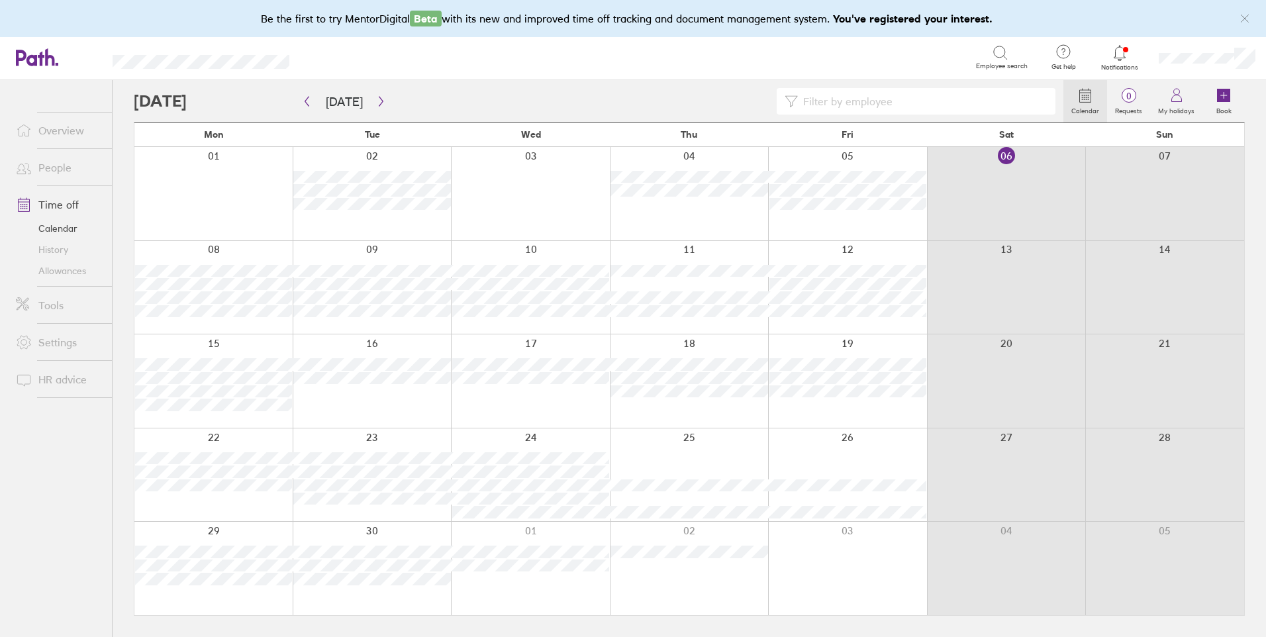
click at [41, 170] on link "People" at bounding box center [58, 167] width 107 height 26
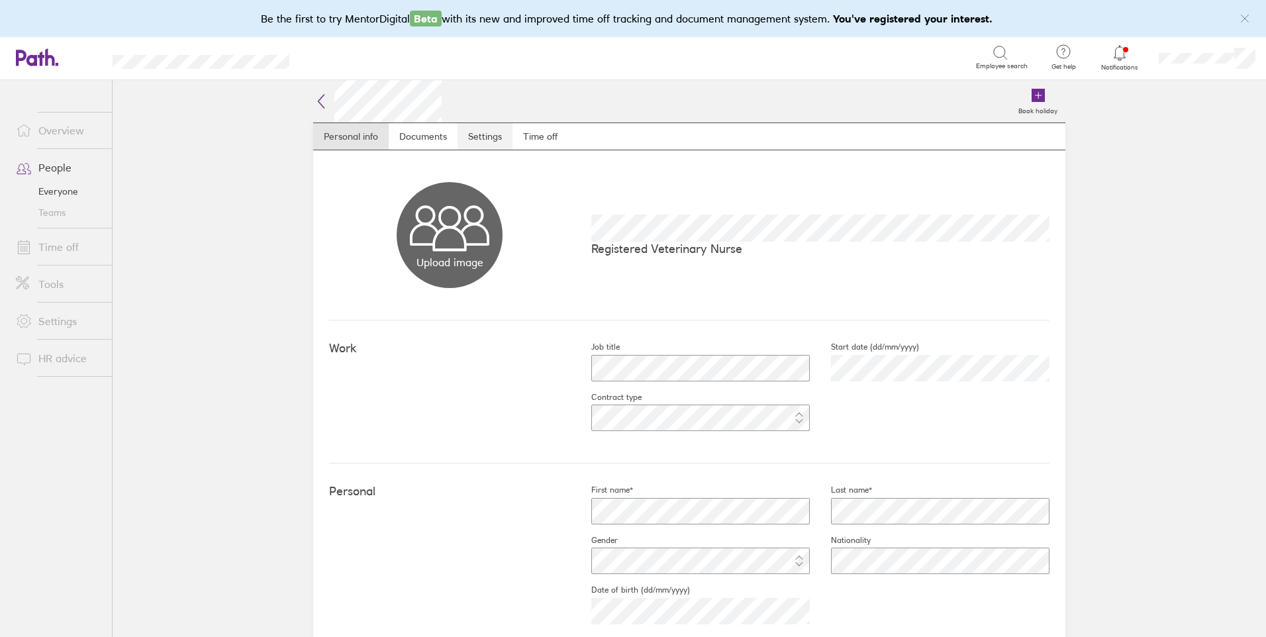
click at [488, 138] on link "Settings" at bounding box center [485, 136] width 55 height 26
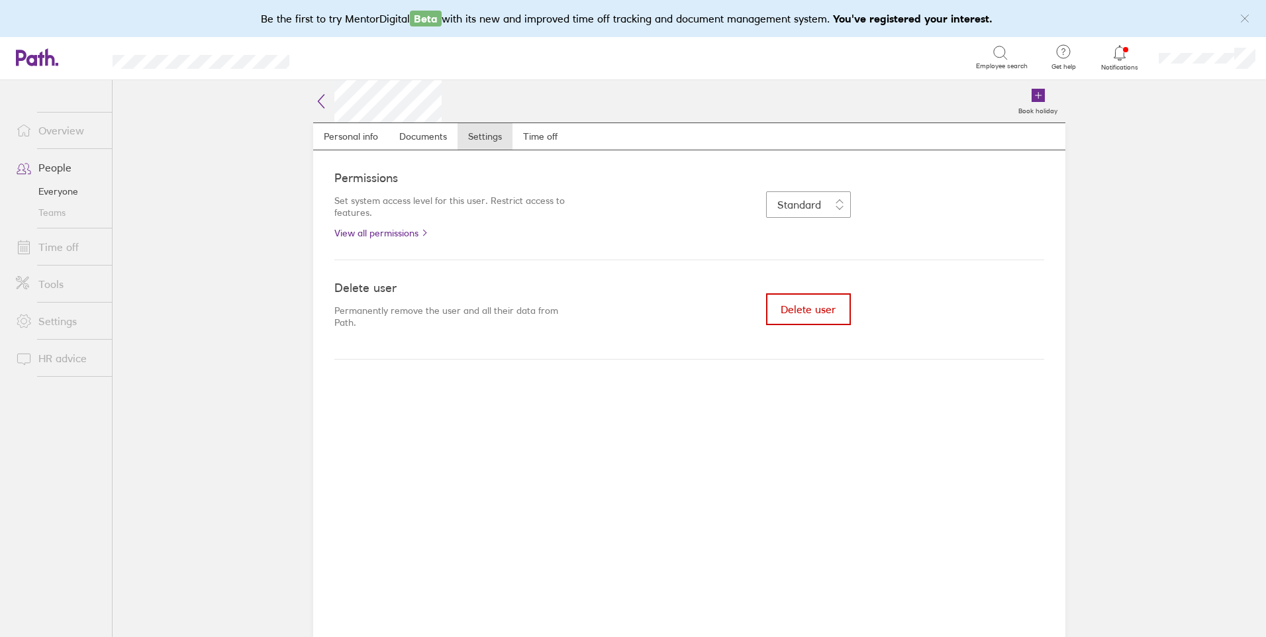
click at [820, 312] on span "Delete user" at bounding box center [808, 309] width 55 height 12
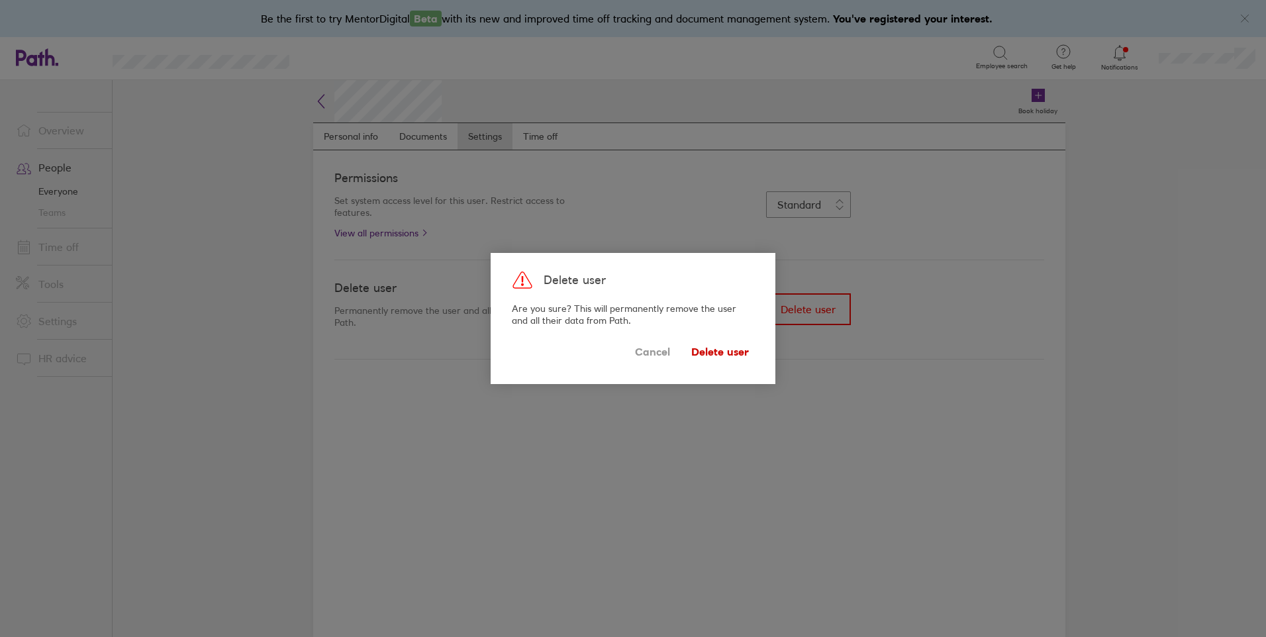
click at [717, 351] on span "Delete user" at bounding box center [720, 351] width 58 height 21
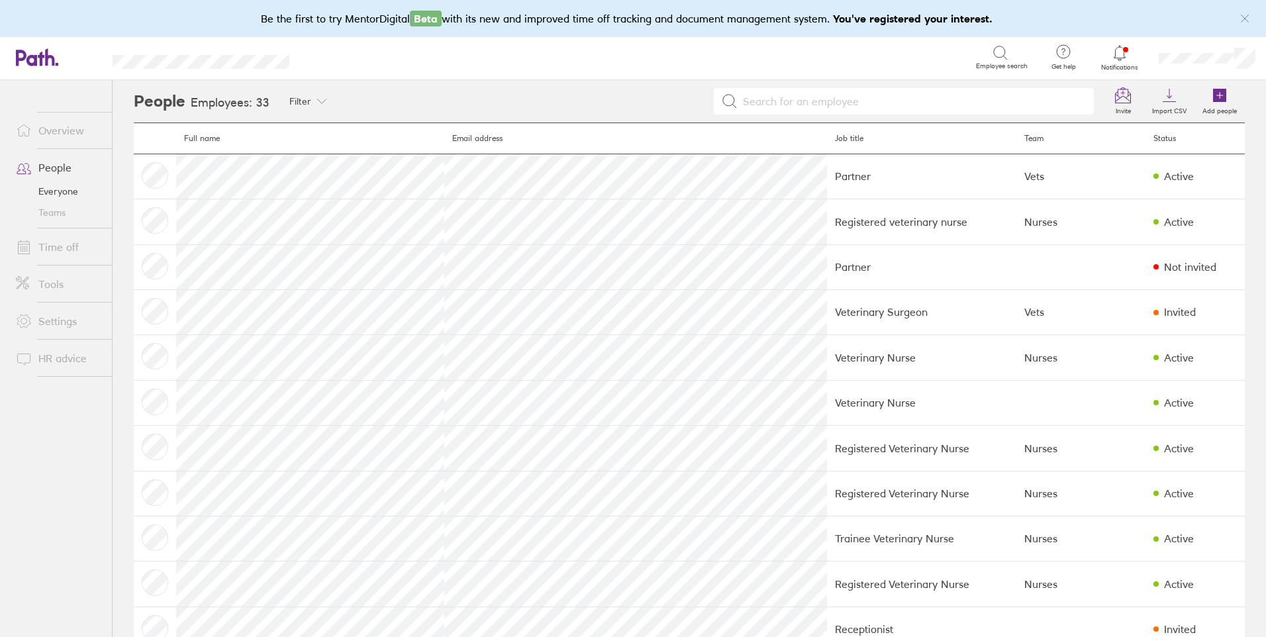
click at [60, 244] on link "Time off" at bounding box center [58, 247] width 107 height 26
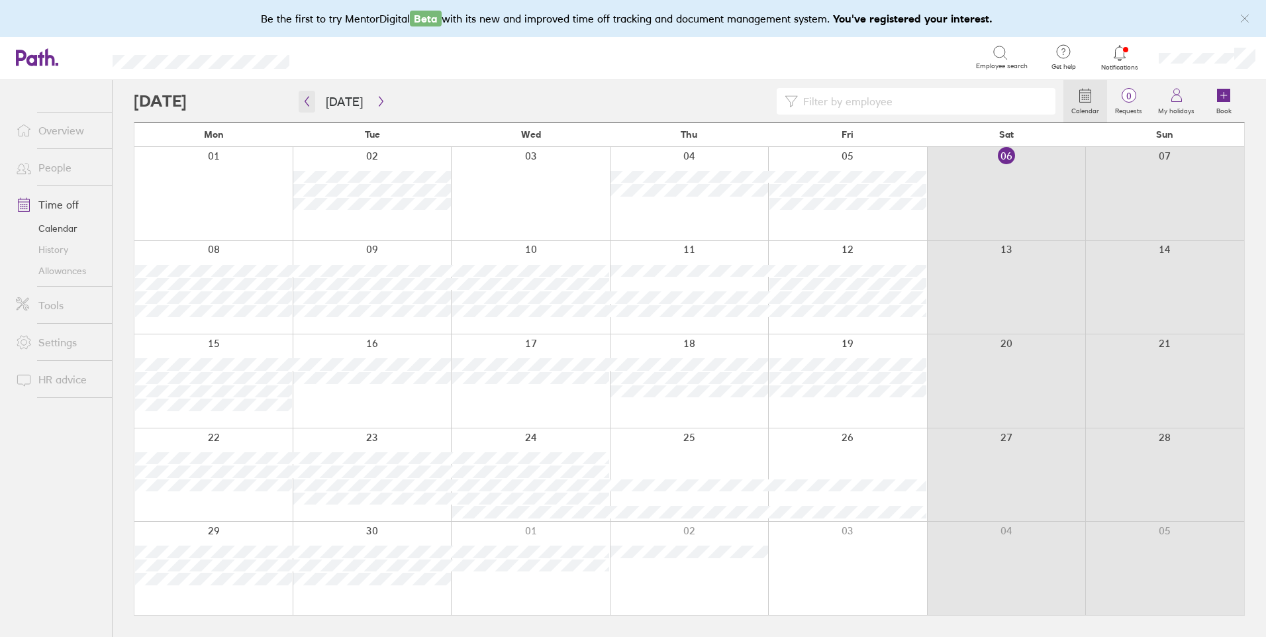
click at [302, 99] on icon "button" at bounding box center [307, 101] width 10 height 11
click at [836, 100] on input at bounding box center [923, 101] width 250 height 25
type input "[PERSON_NAME]"
click at [309, 103] on icon "button" at bounding box center [307, 101] width 10 height 11
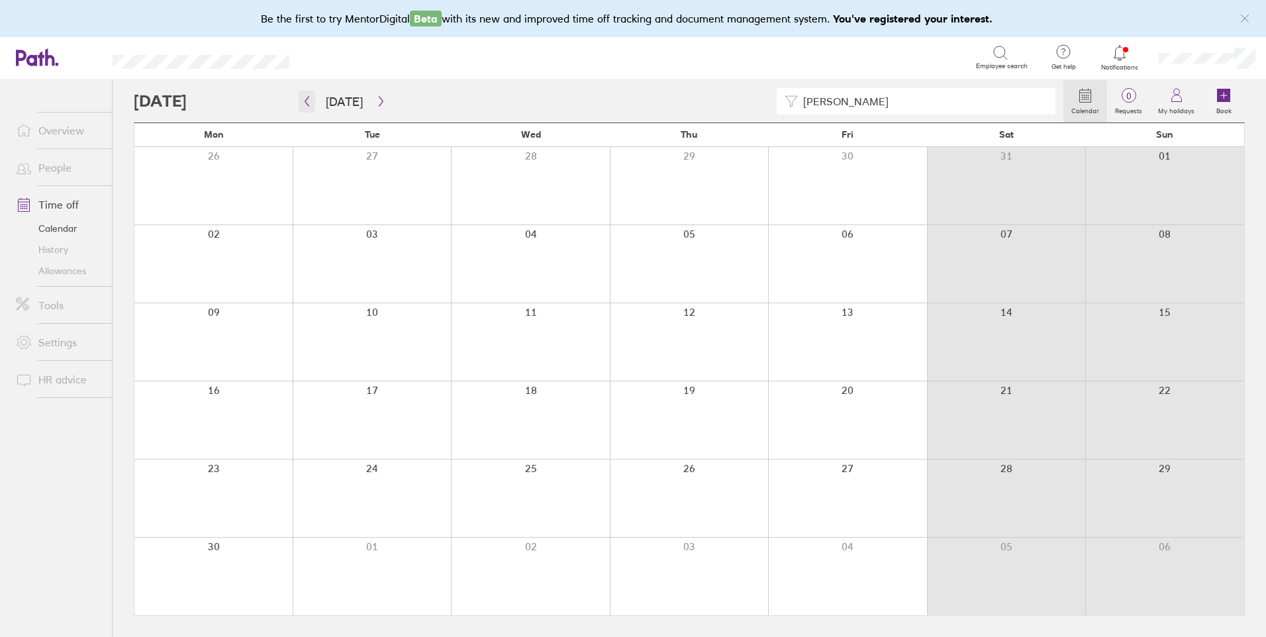
click at [309, 103] on icon "button" at bounding box center [307, 101] width 10 height 11
click at [303, 98] on icon "button" at bounding box center [307, 101] width 10 height 11
click at [303, 100] on icon "button" at bounding box center [307, 101] width 10 height 11
click at [304, 101] on icon "button" at bounding box center [307, 101] width 10 height 11
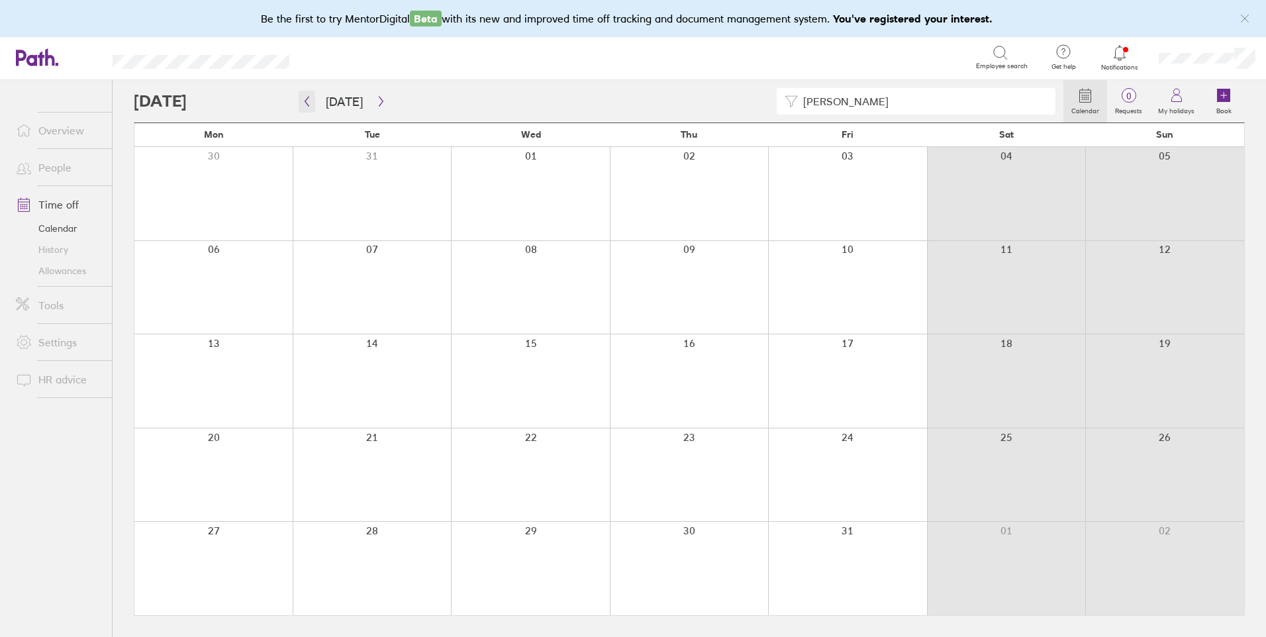
click at [303, 100] on icon "button" at bounding box center [307, 101] width 10 height 11
click at [835, 99] on input "[PERSON_NAME]" at bounding box center [923, 101] width 250 height 25
drag, startPoint x: 830, startPoint y: 100, endPoint x: 790, endPoint y: 109, distance: 40.8
click at [790, 109] on div "[PERSON_NAME]" at bounding box center [916, 101] width 279 height 26
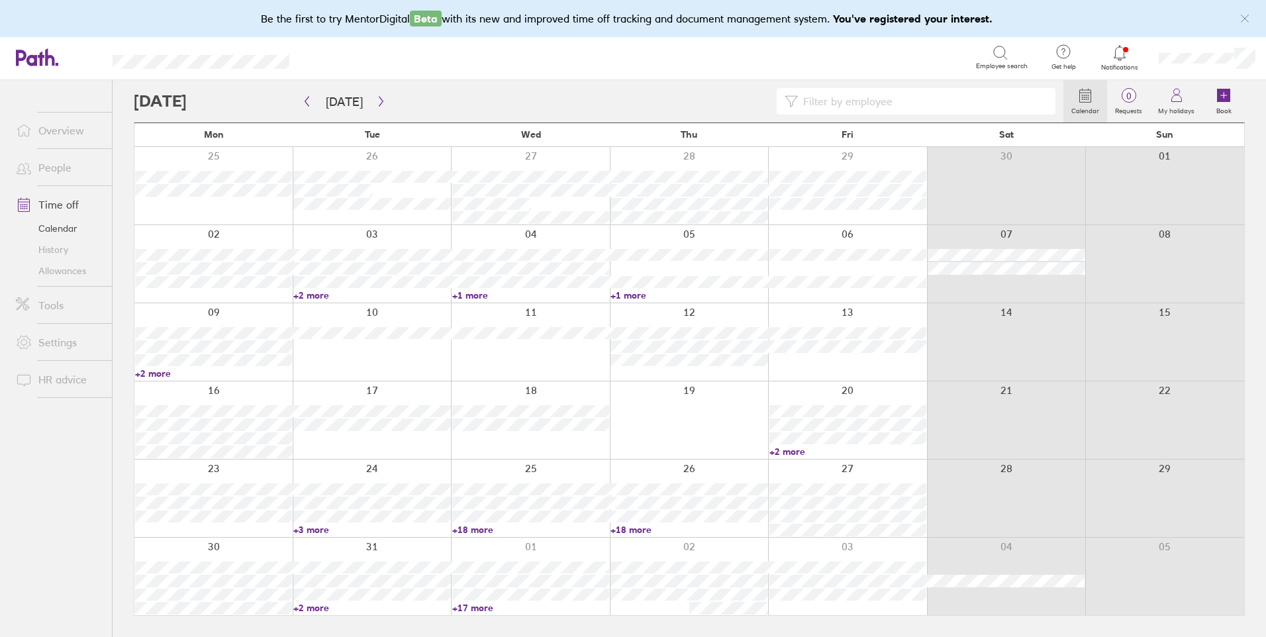
click at [51, 168] on link "People" at bounding box center [58, 167] width 107 height 26
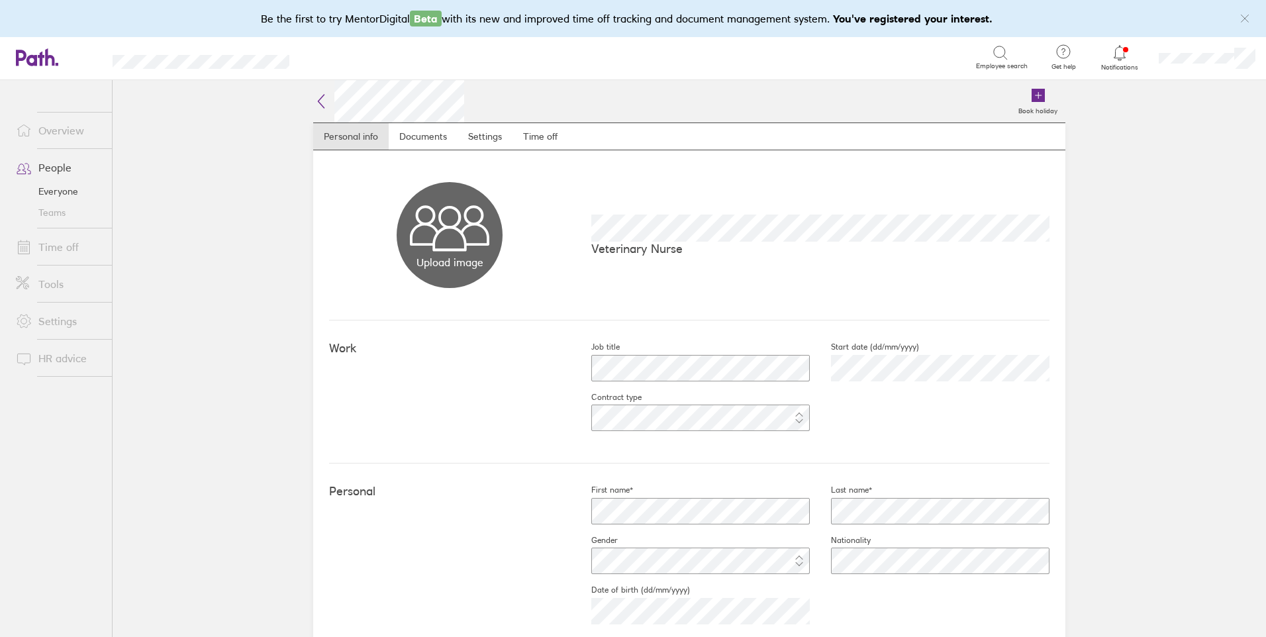
click at [59, 165] on link "People" at bounding box center [58, 167] width 107 height 26
click at [1256, 601] on main "Book holiday Personal info Documents Settings Time off Upload image Choose file…" at bounding box center [690, 358] width 1154 height 557
click at [530, 129] on link "Time off" at bounding box center [541, 136] width 56 height 26
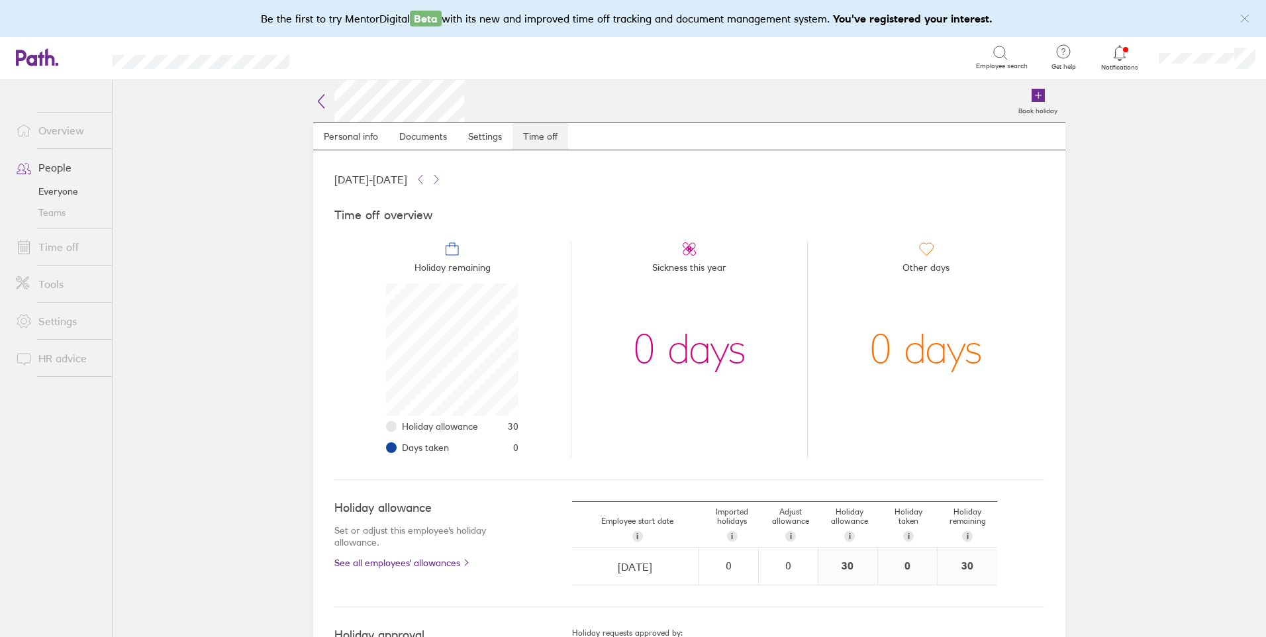
scroll to position [132, 132]
click at [477, 136] on link "Settings" at bounding box center [485, 136] width 55 height 26
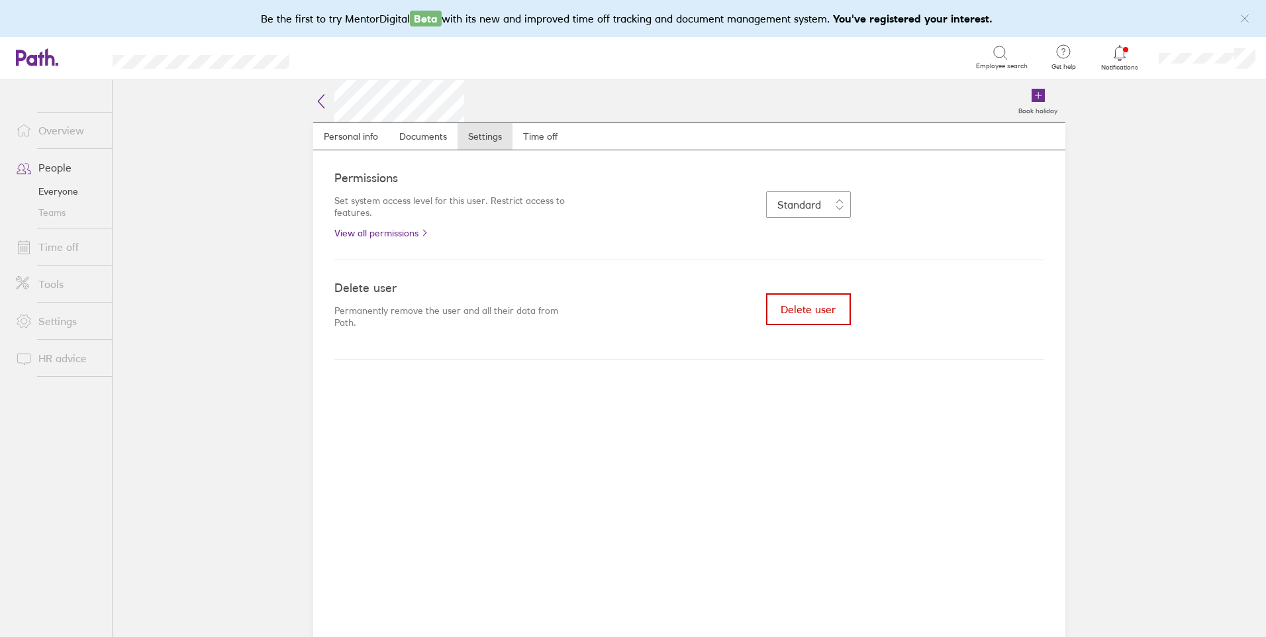
click at [788, 313] on span "Delete user" at bounding box center [808, 309] width 55 height 12
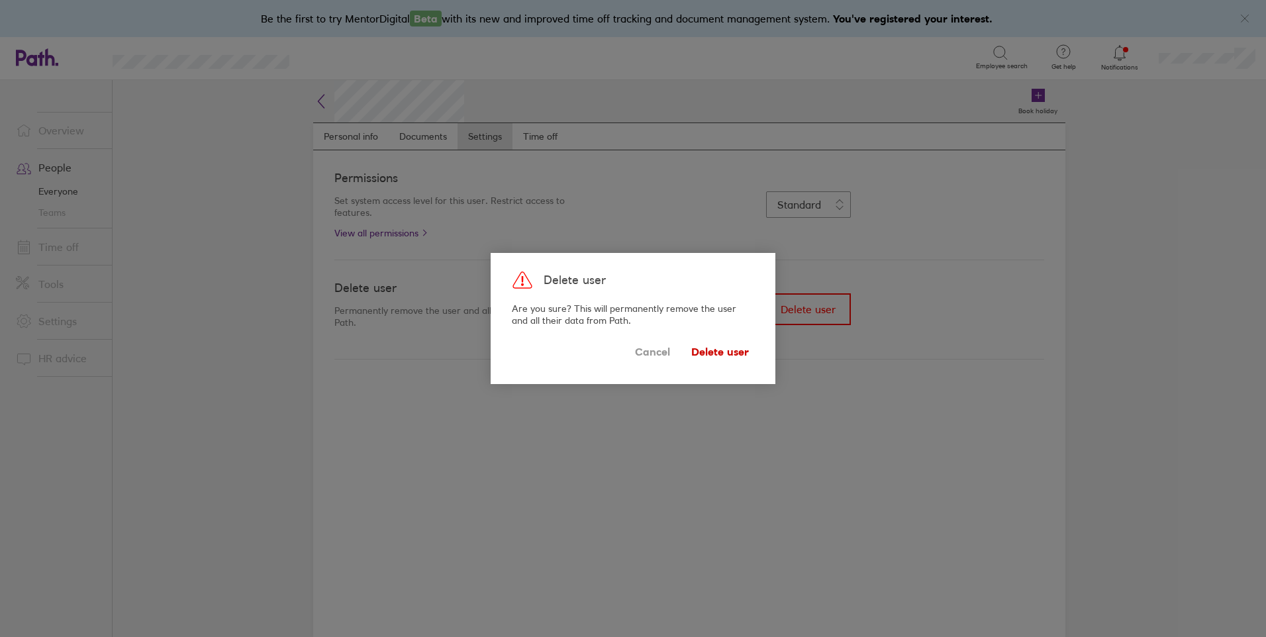
click at [717, 350] on span "Delete user" at bounding box center [720, 351] width 58 height 21
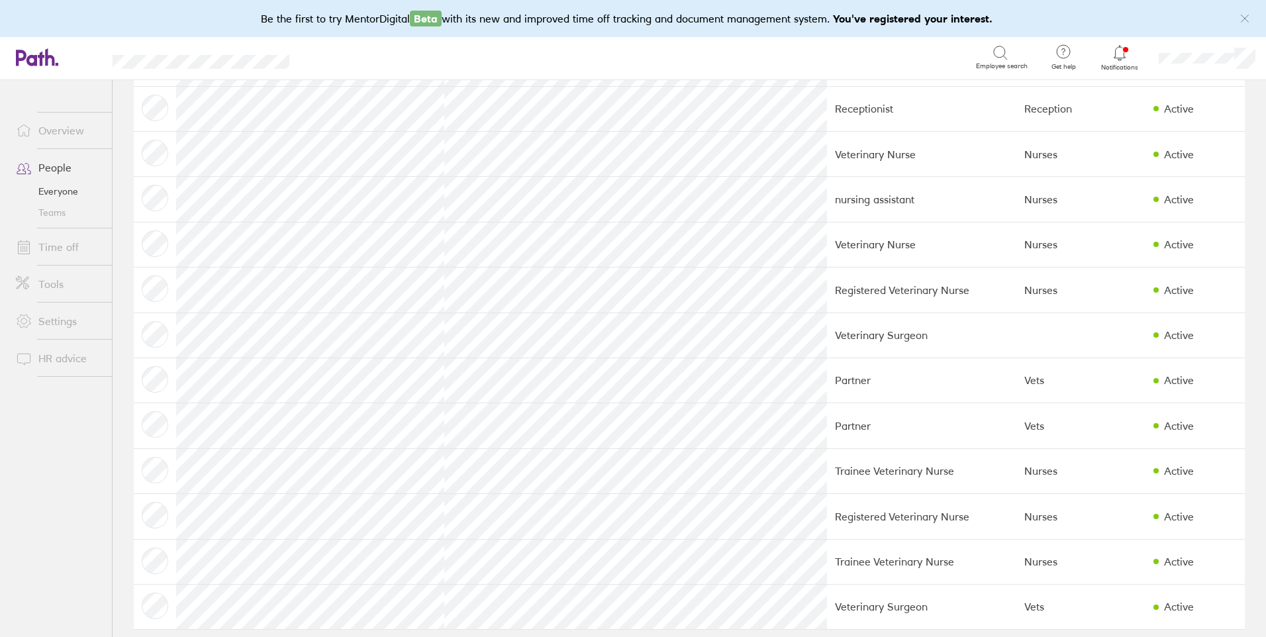
scroll to position [487, 0]
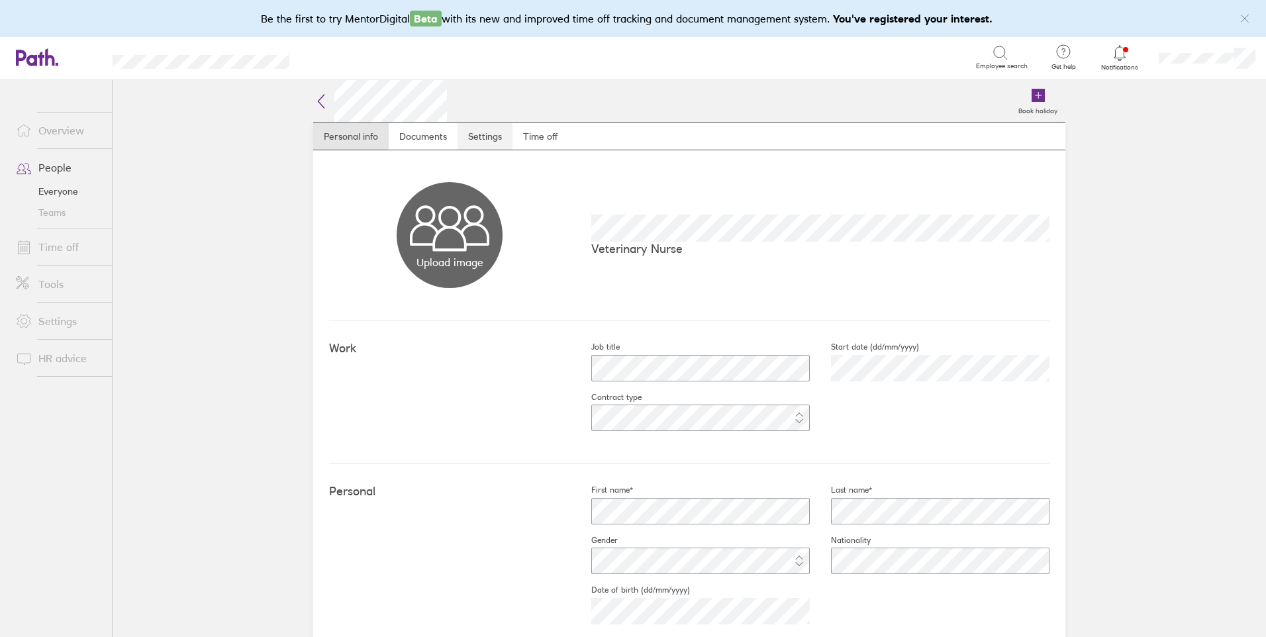
click at [469, 138] on link "Settings" at bounding box center [485, 136] width 55 height 26
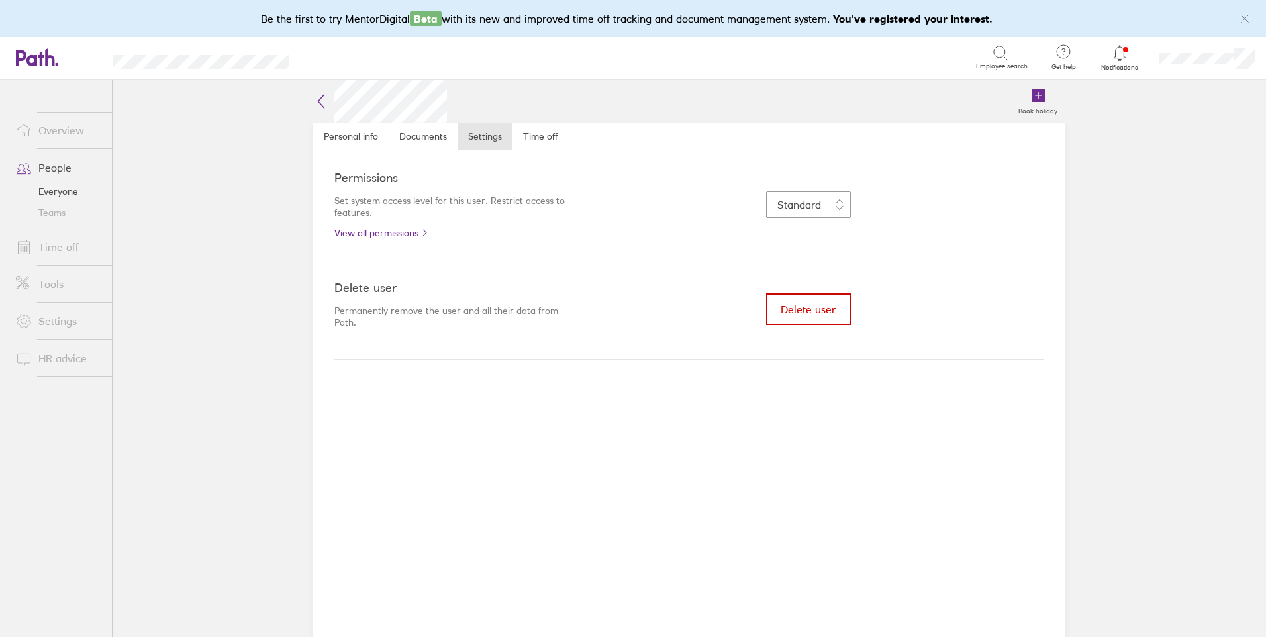
click at [816, 311] on span "Delete user" at bounding box center [808, 309] width 55 height 12
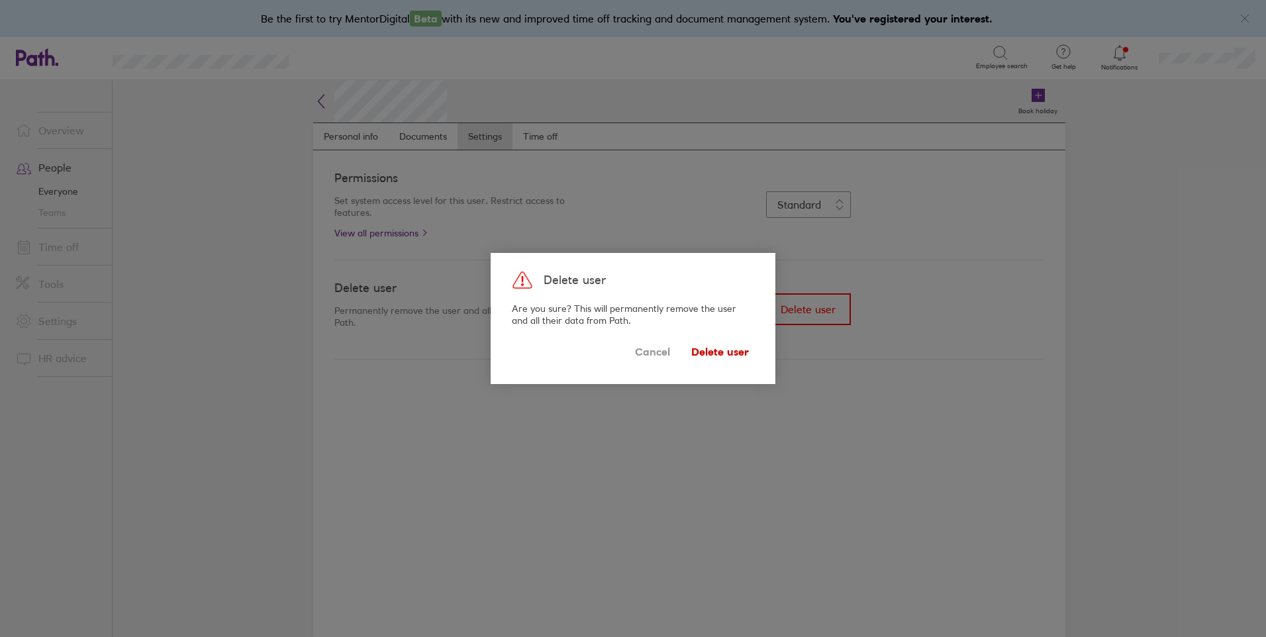
click at [724, 351] on span "Delete user" at bounding box center [720, 351] width 58 height 21
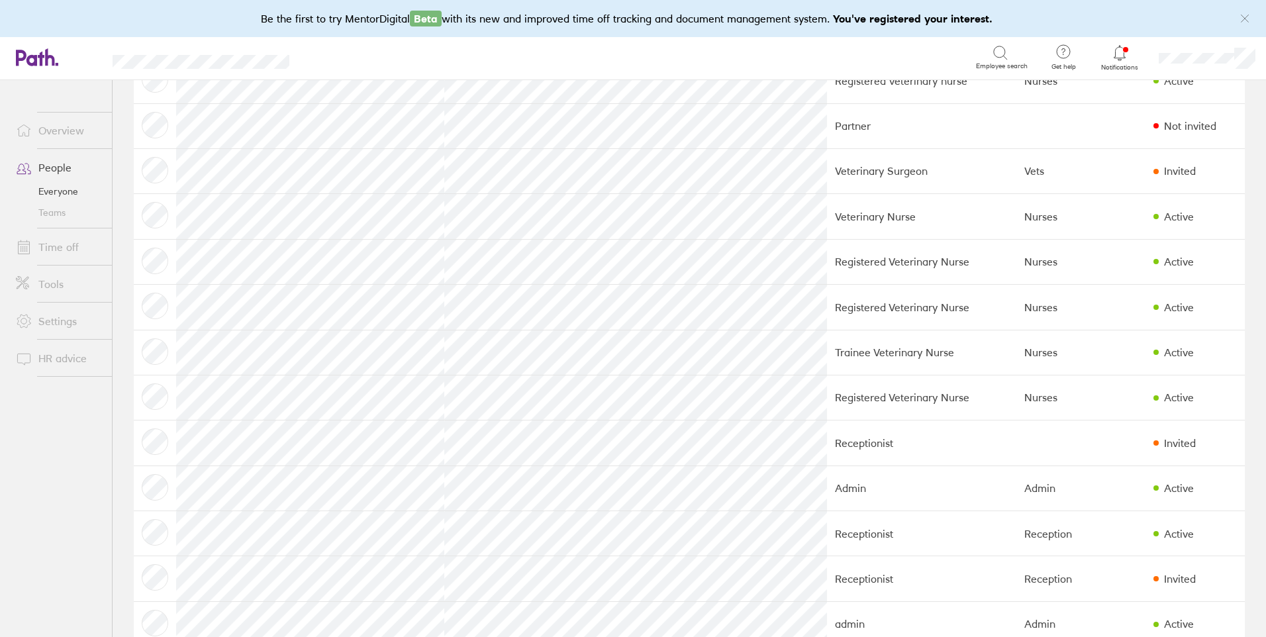
scroll to position [181, 0]
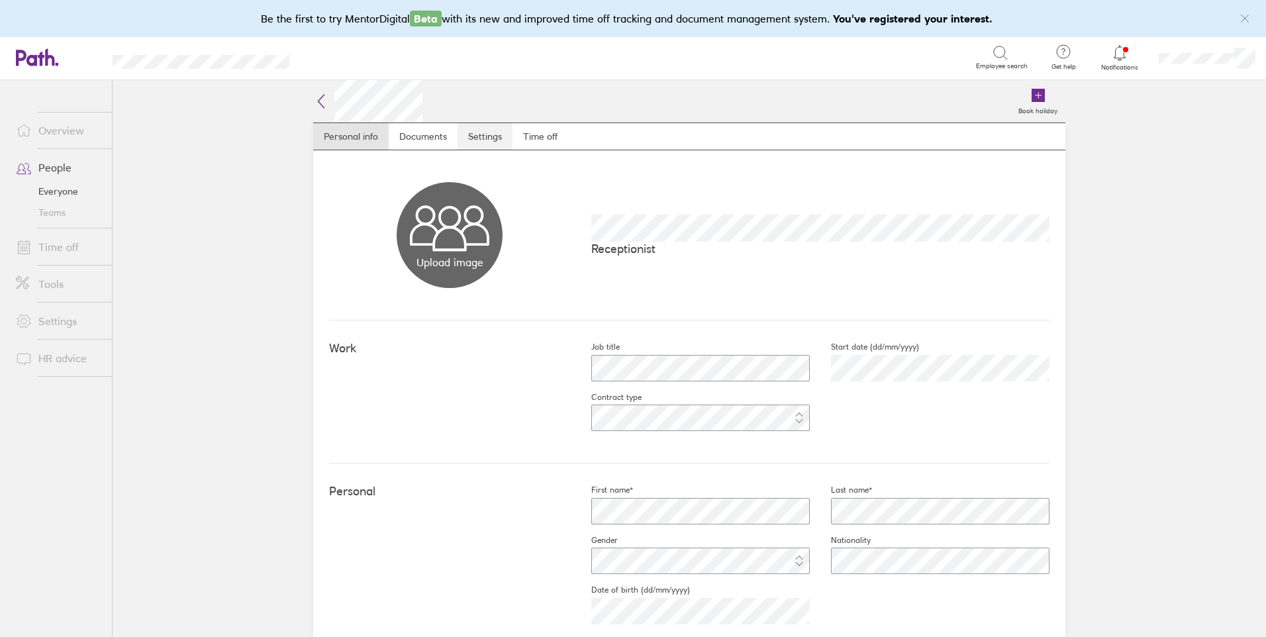
click at [470, 137] on link "Settings" at bounding box center [485, 136] width 55 height 26
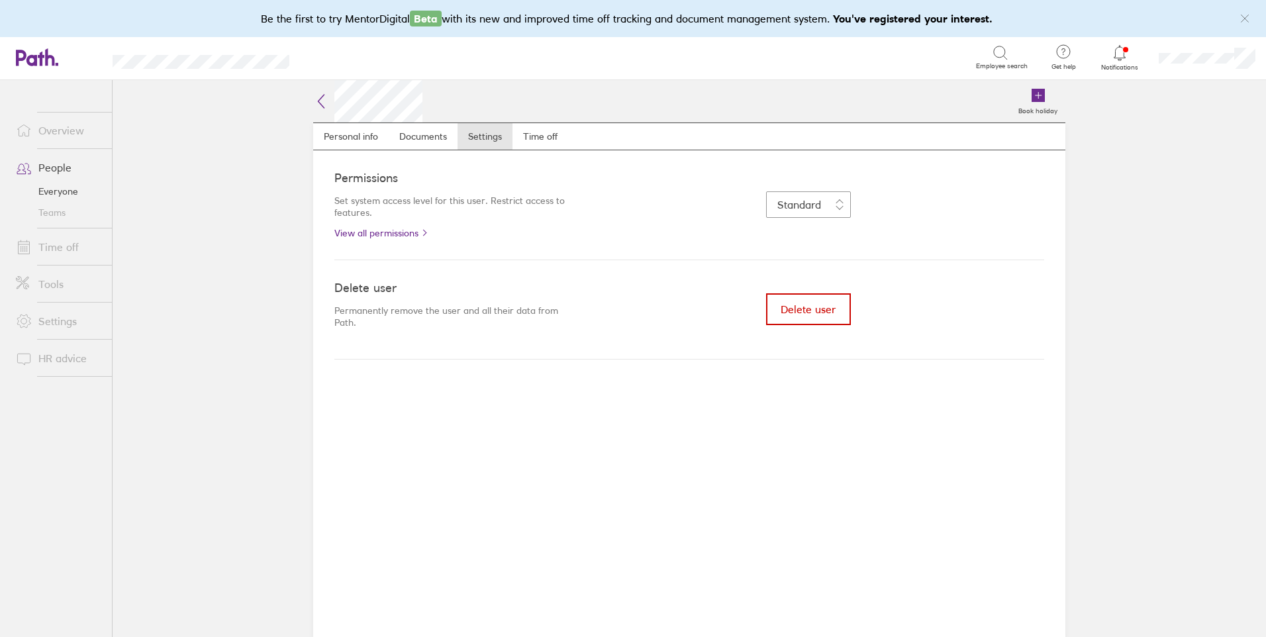
click at [784, 316] on button "Delete user" at bounding box center [808, 309] width 85 height 32
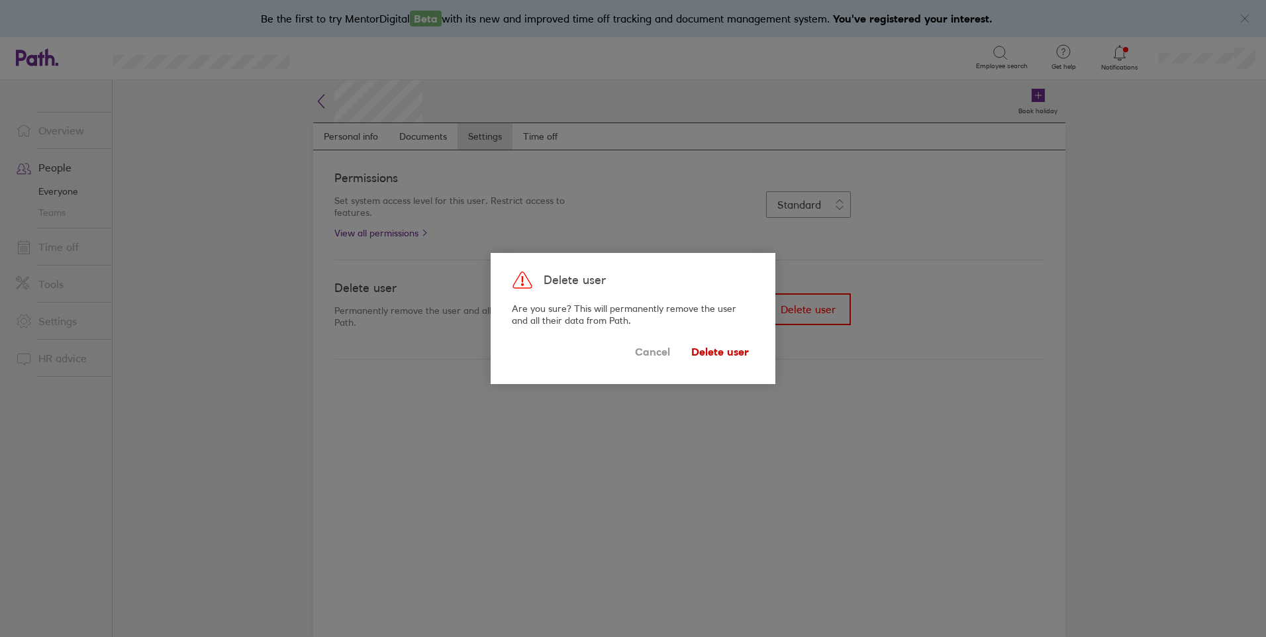
click at [707, 352] on span "Delete user" at bounding box center [720, 351] width 58 height 21
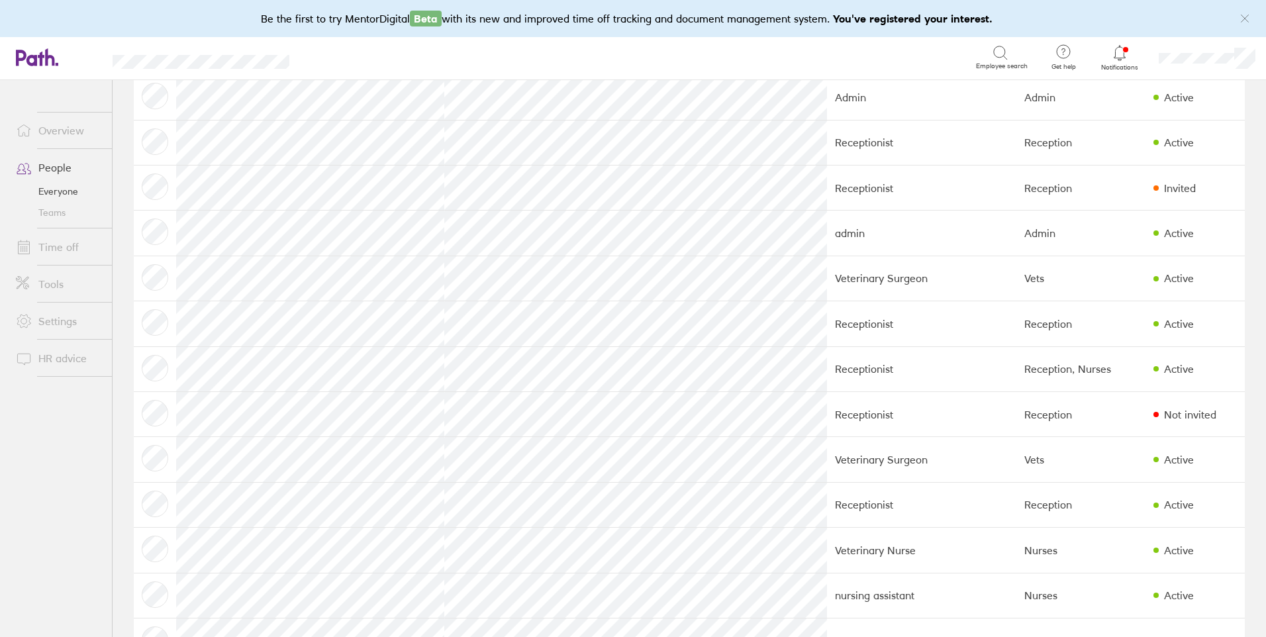
scroll to position [897, 0]
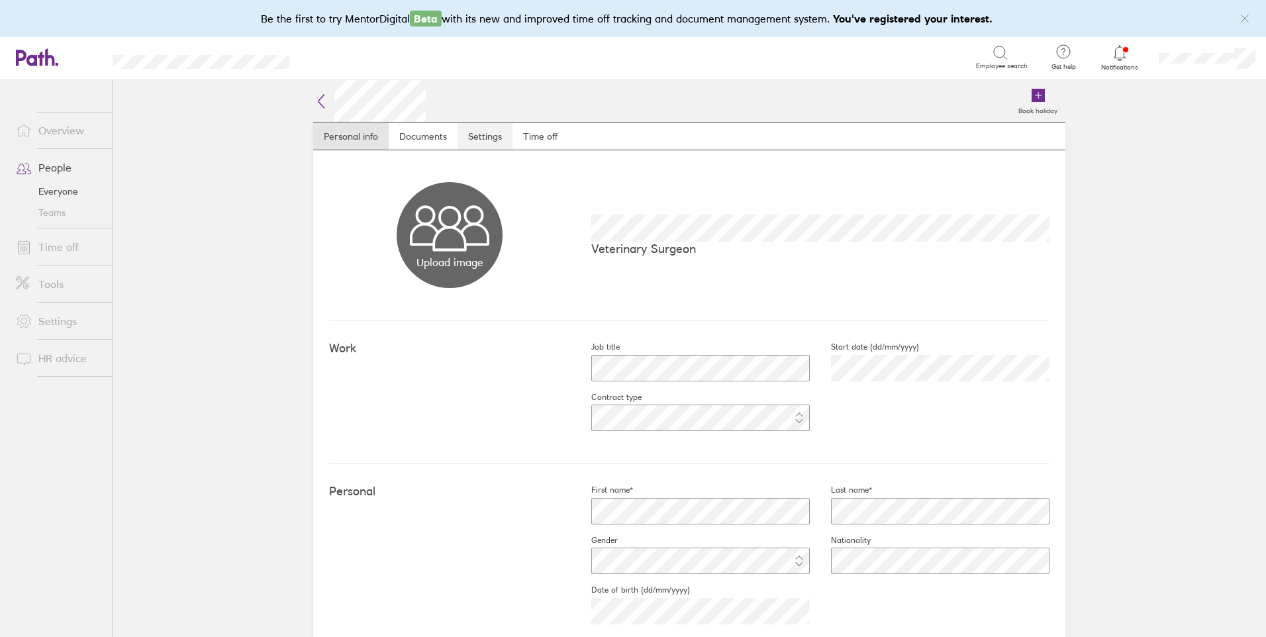
click at [481, 133] on link "Settings" at bounding box center [485, 136] width 55 height 26
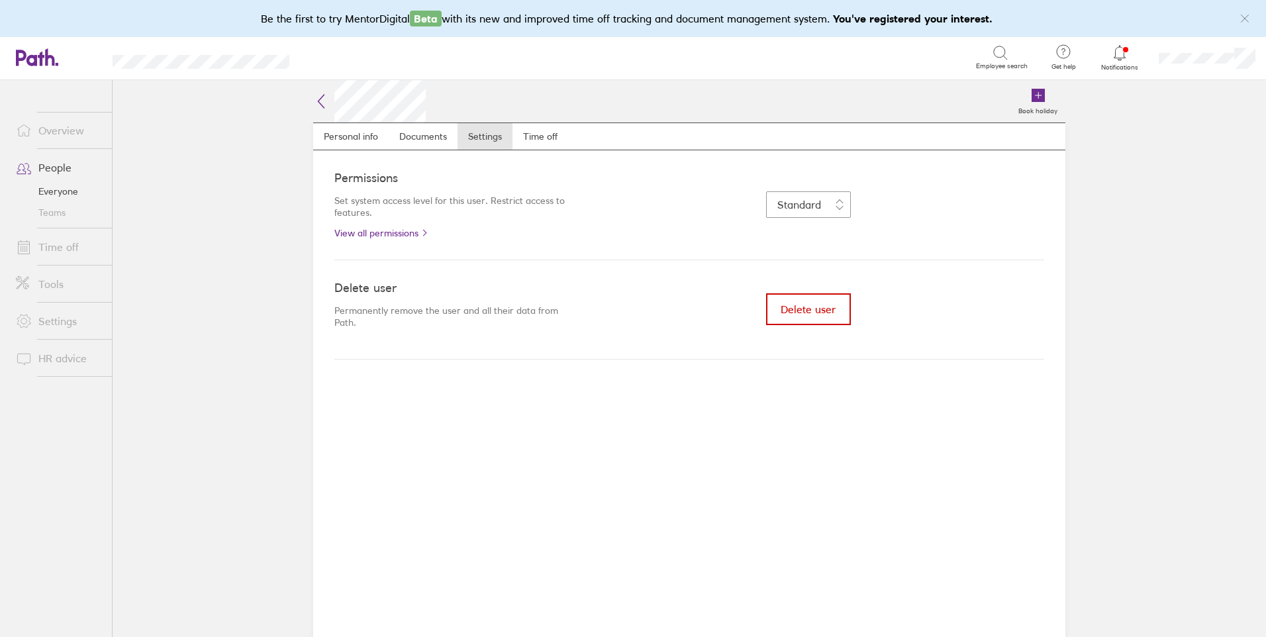
click at [811, 315] on span "Delete user" at bounding box center [808, 309] width 55 height 12
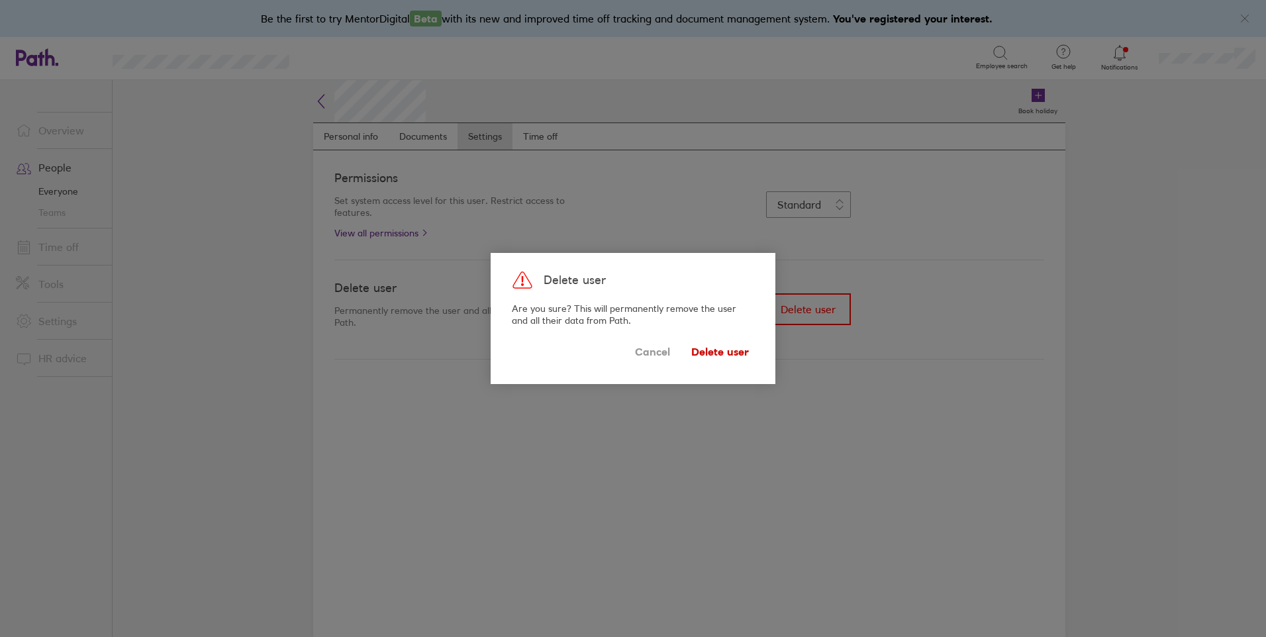
click at [723, 354] on span "Delete user" at bounding box center [720, 351] width 58 height 21
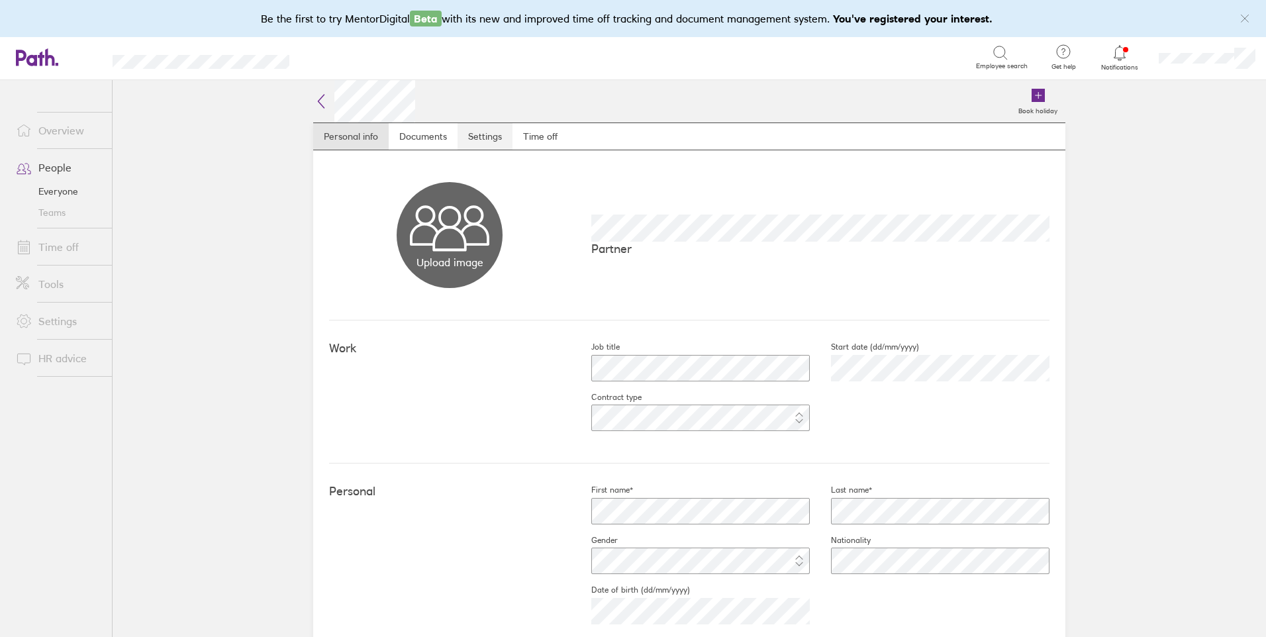
click at [475, 137] on link "Settings" at bounding box center [485, 136] width 55 height 26
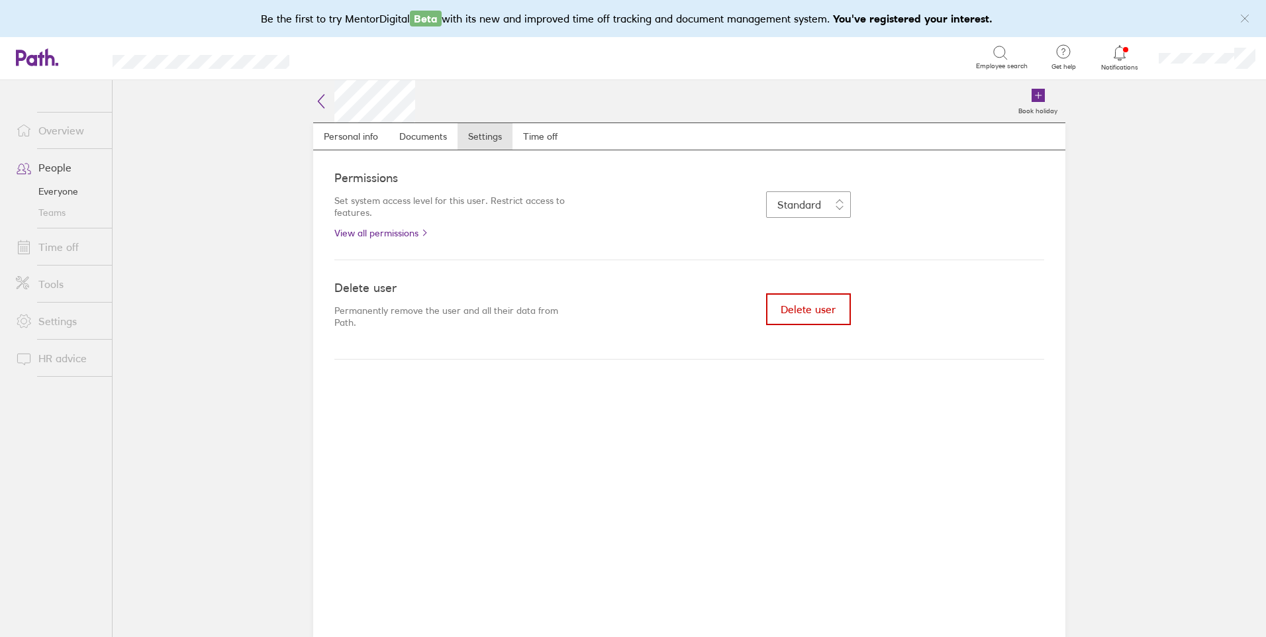
click at [799, 305] on span "Delete user" at bounding box center [808, 309] width 55 height 12
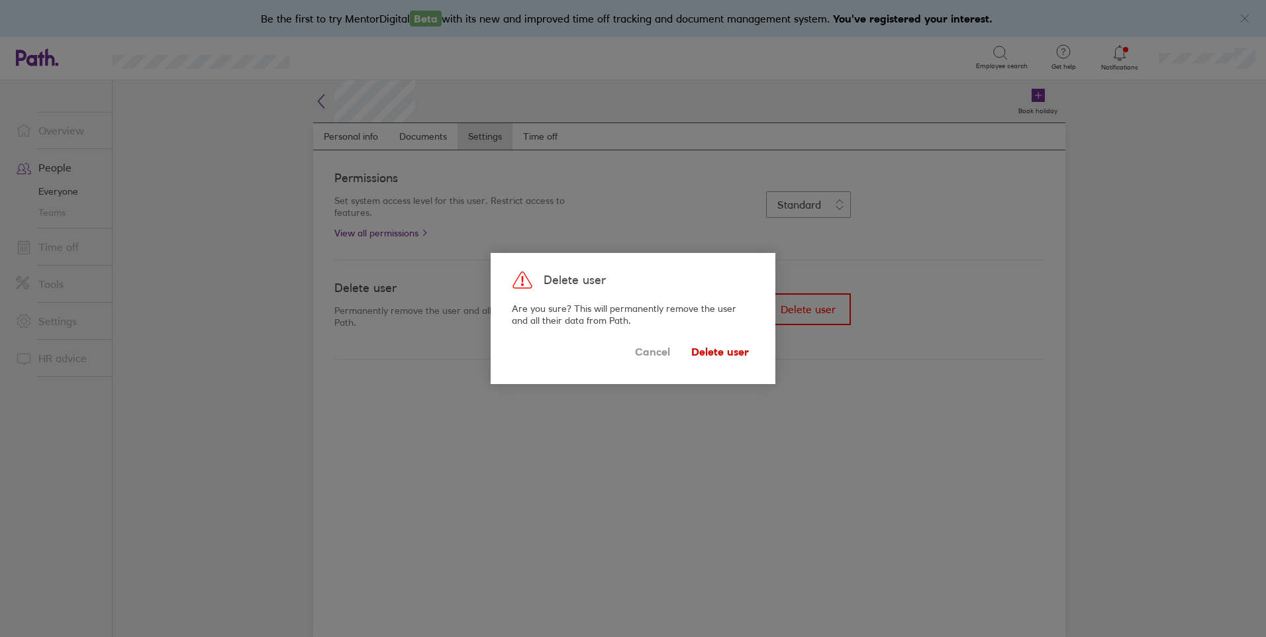
click at [728, 352] on span "Delete user" at bounding box center [720, 351] width 58 height 21
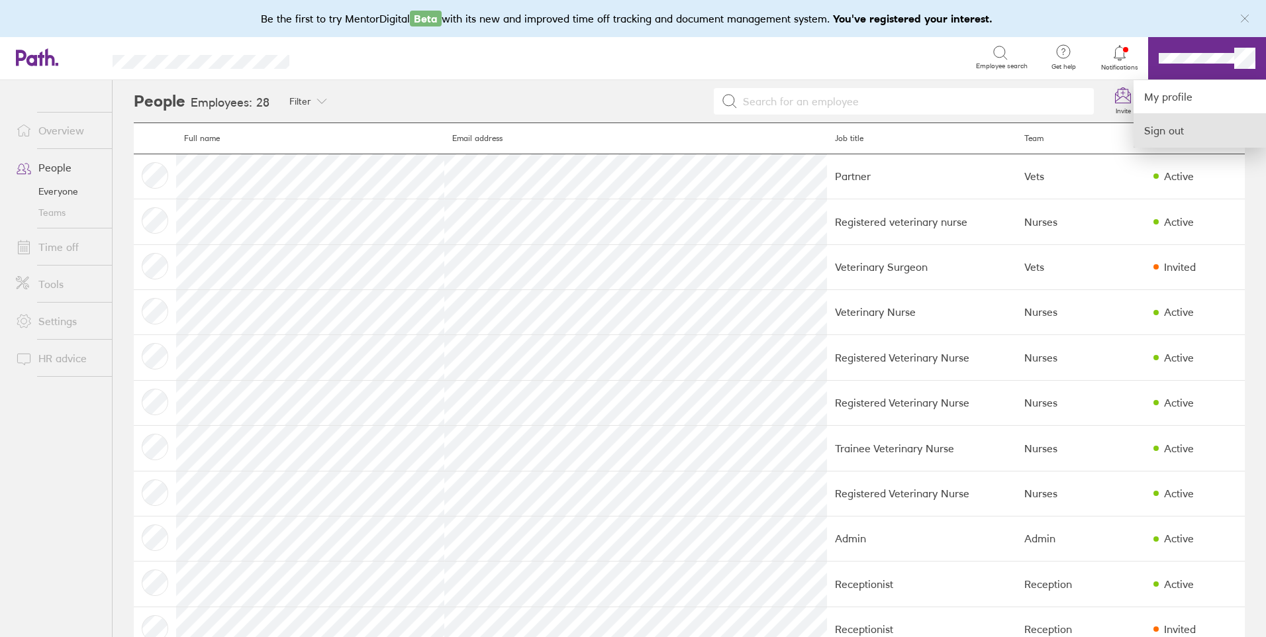
click at [1179, 126] on link "Sign out" at bounding box center [1200, 130] width 132 height 33
